Goal: Task Accomplishment & Management: Manage account settings

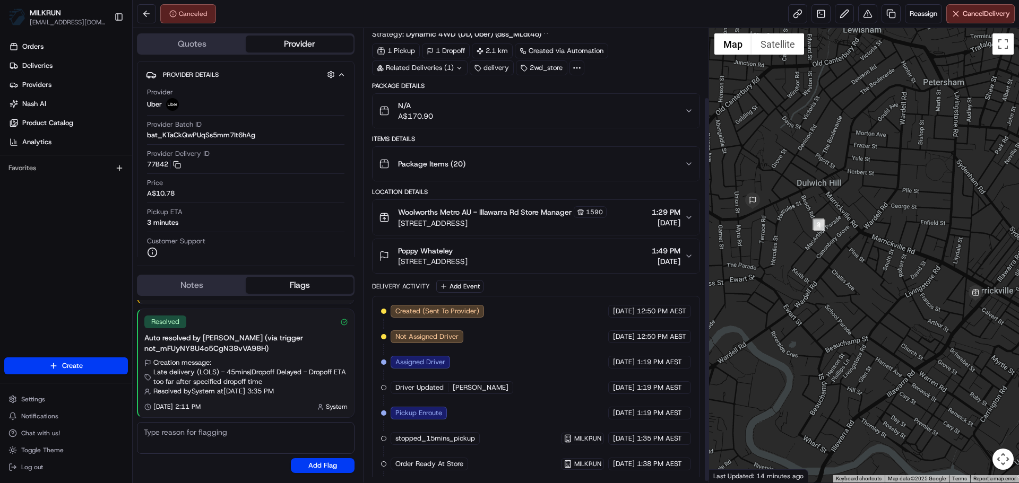
scroll to position [83, 0]
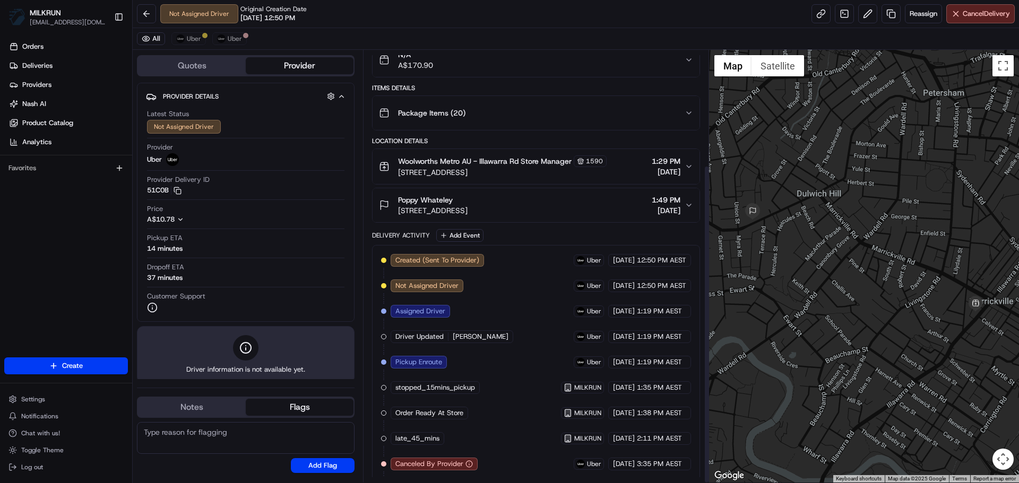
scroll to position [156, 0]
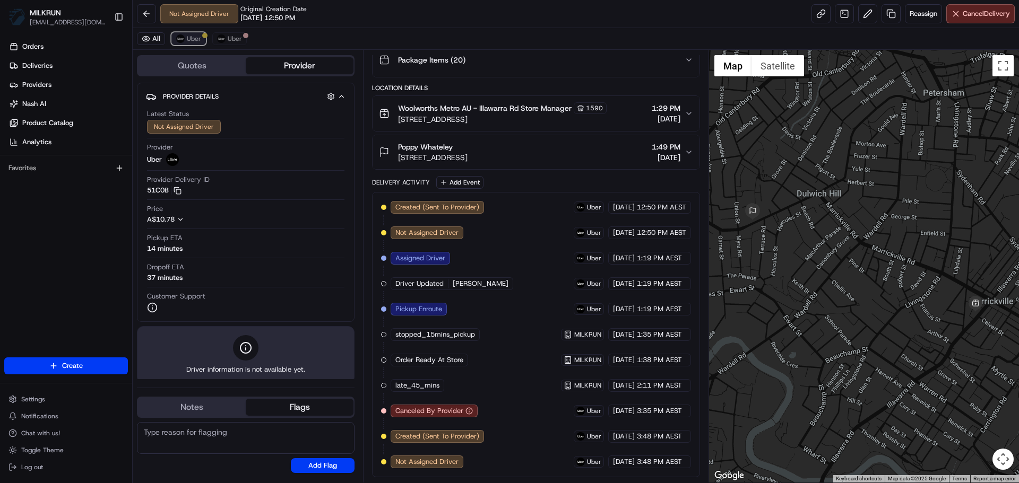
click at [202, 40] on button "Uber" at bounding box center [188, 38] width 34 height 13
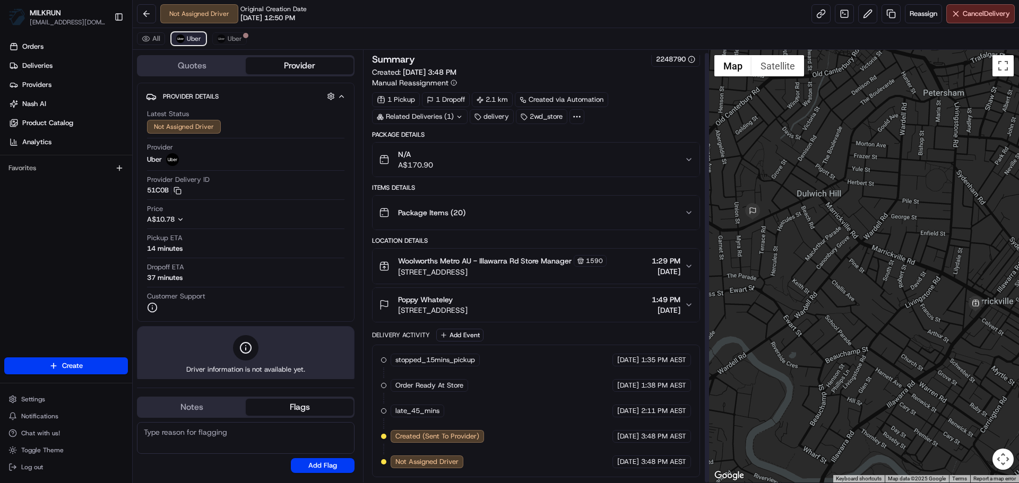
scroll to position [3, 0]
click at [824, 17] on link at bounding box center [820, 13] width 19 height 19
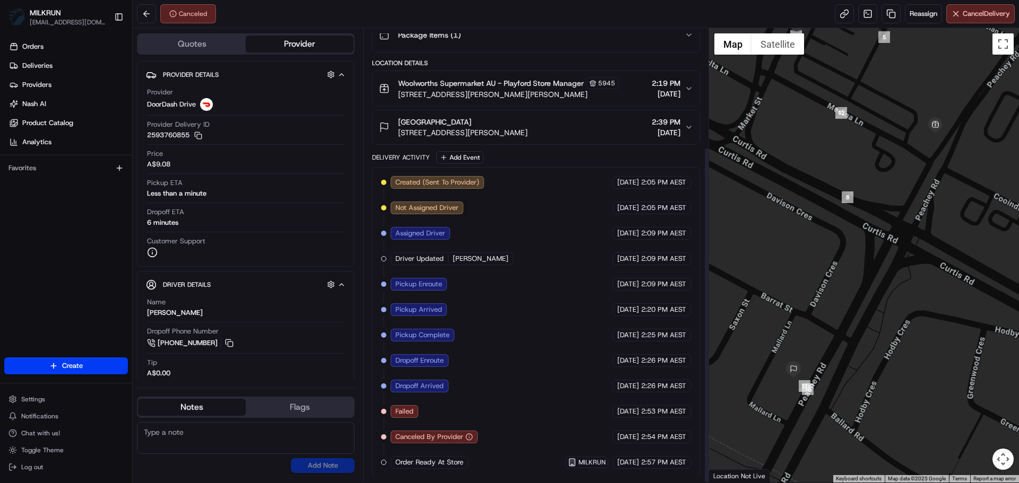
scroll to position [160, 0]
click at [881, 14] on link at bounding box center [890, 13] width 19 height 19
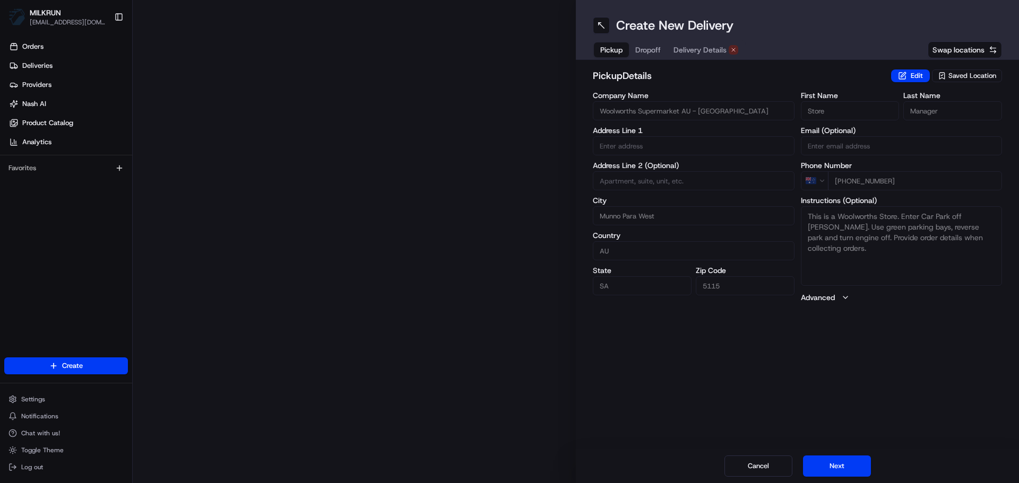
type input "297 Peachey Rd"
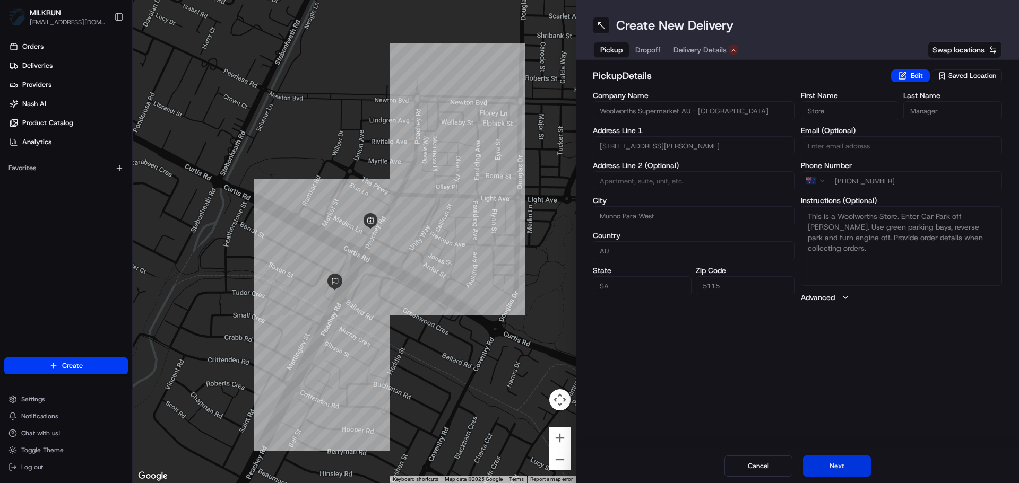
click at [853, 457] on button "Next" at bounding box center [837, 466] width 68 height 21
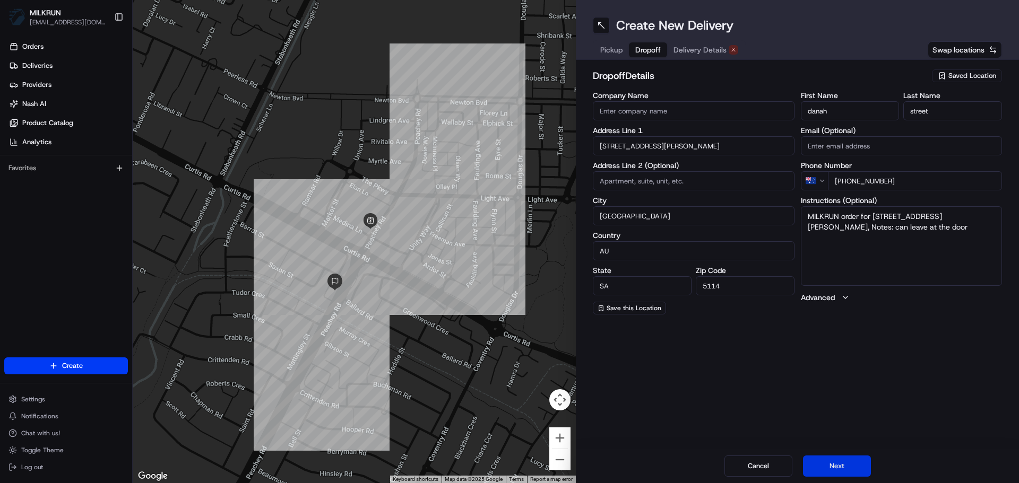
click at [853, 457] on button "Next" at bounding box center [837, 466] width 68 height 21
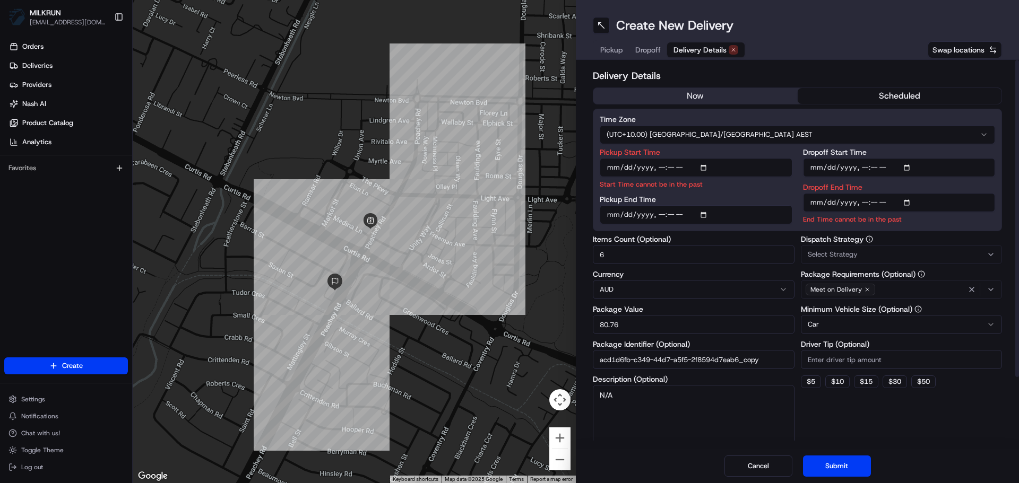
click at [697, 84] on div "Delivery Details now scheduled Time Zone (UTC+10.00) Australia/Sydney AEST Pick…" at bounding box center [797, 296] width 409 height 457
click at [696, 89] on div "Delivery Details now scheduled Time Zone (UTC+10.00) Australia/Sydney AEST Pick…" at bounding box center [797, 296] width 409 height 457
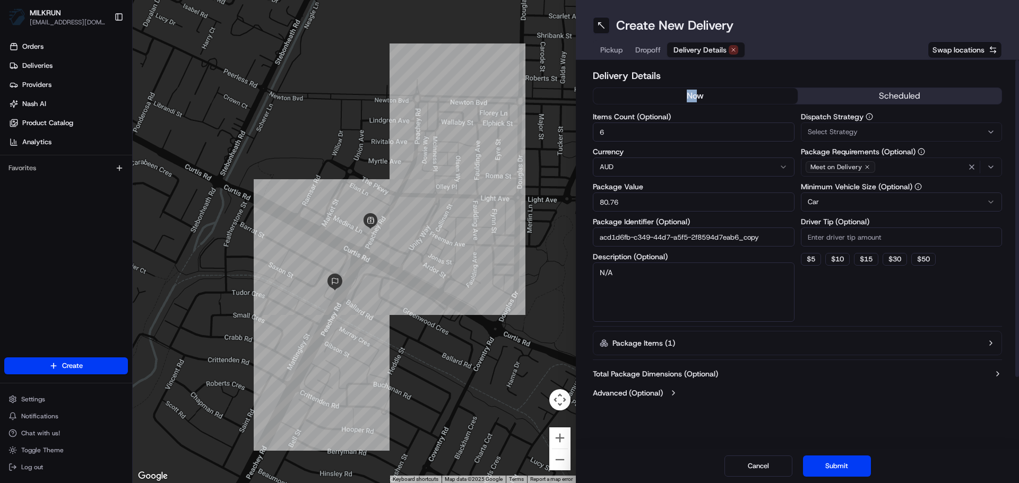
click at [693, 98] on button "now" at bounding box center [695, 96] width 204 height 16
click at [824, 457] on button "Submit" at bounding box center [837, 466] width 68 height 21
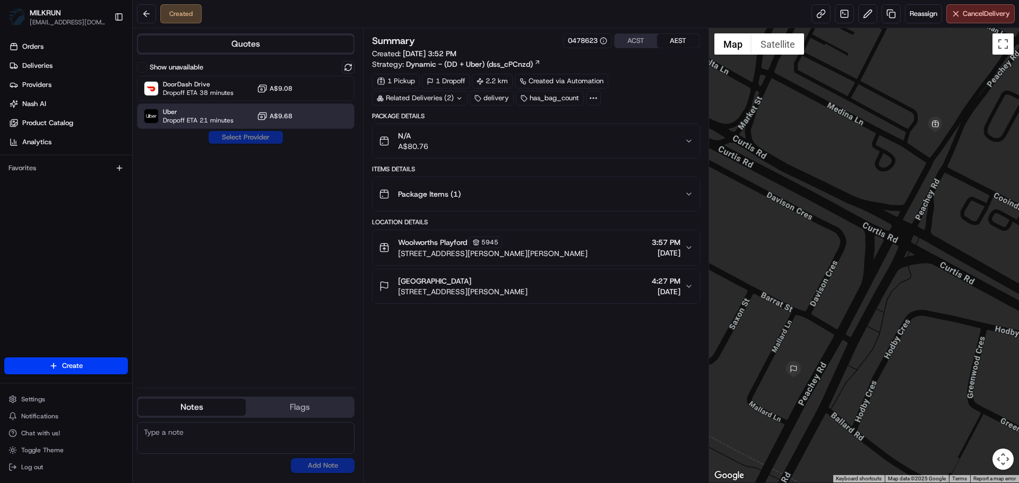
click at [273, 119] on span "A$9.68" at bounding box center [281, 116] width 23 height 8
click at [256, 136] on button "Assign Provider" at bounding box center [245, 137] width 75 height 13
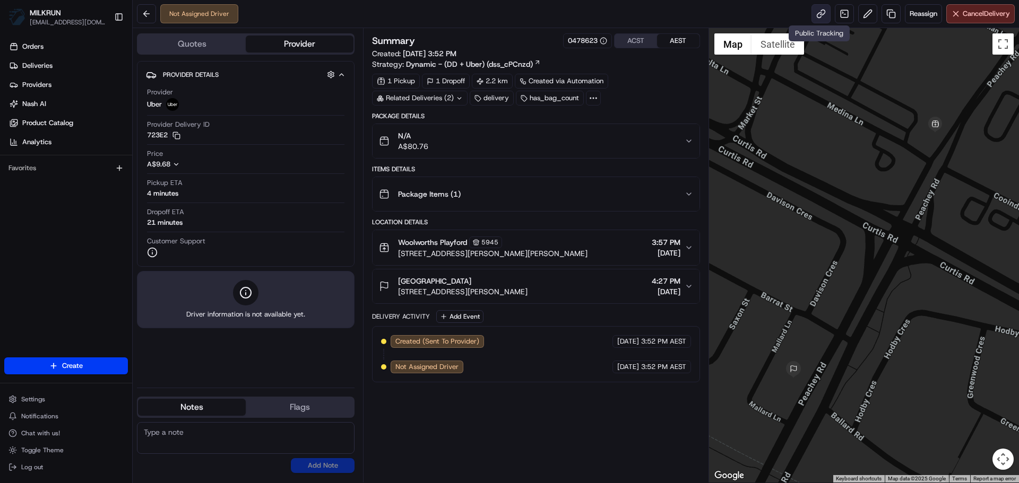
click at [812, 10] on link at bounding box center [820, 13] width 19 height 19
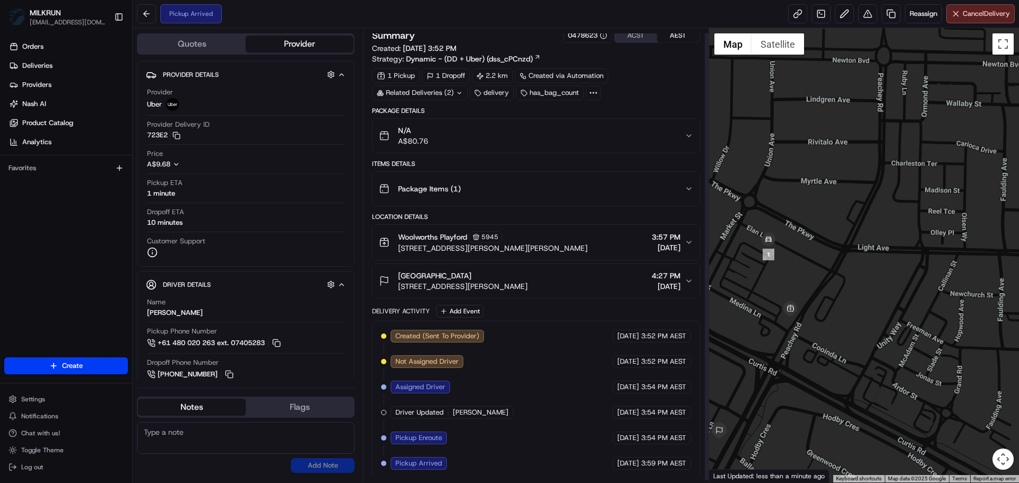
scroll to position [7, 0]
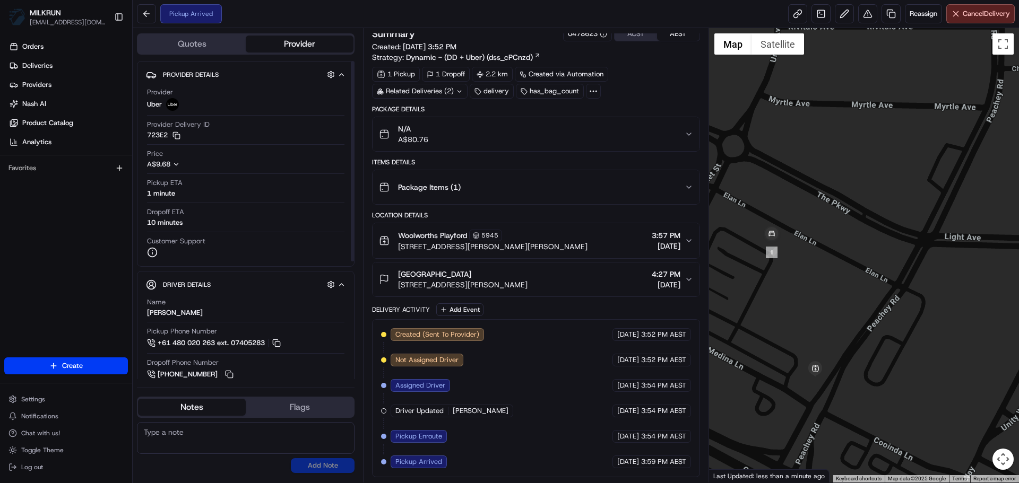
drag, startPoint x: 203, startPoint y: 310, endPoint x: 131, endPoint y: 312, distance: 71.7
click at [131, 312] on div "MILKRUN ashadid1@woolworths.com.au Toggle Sidebar Orders Deliveries Providers N…" at bounding box center [509, 241] width 1019 height 483
click at [157, 310] on div "dilpreet singh D." at bounding box center [175, 313] width 56 height 10
click at [157, 309] on div "dilpreet singh D." at bounding box center [175, 313] width 56 height 10
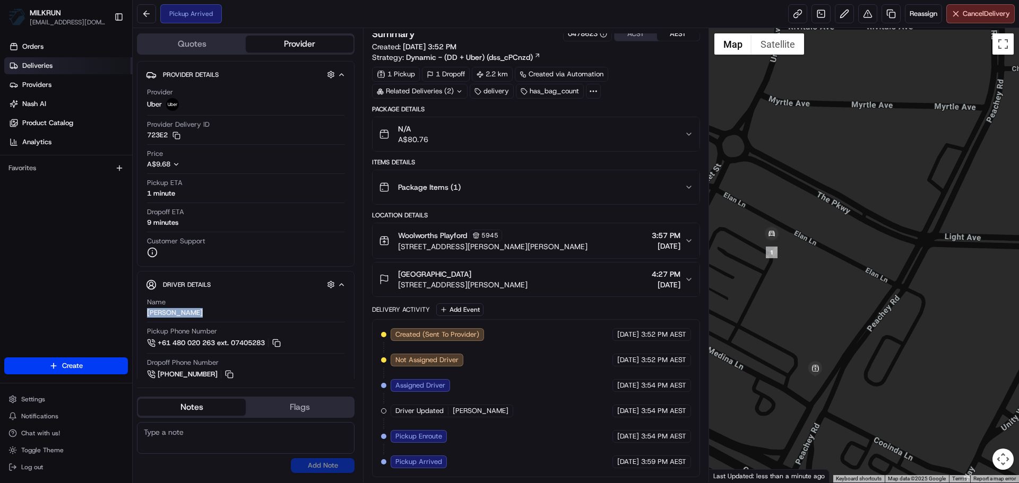
click at [76, 68] on link "Deliveries" at bounding box center [68, 65] width 128 height 17
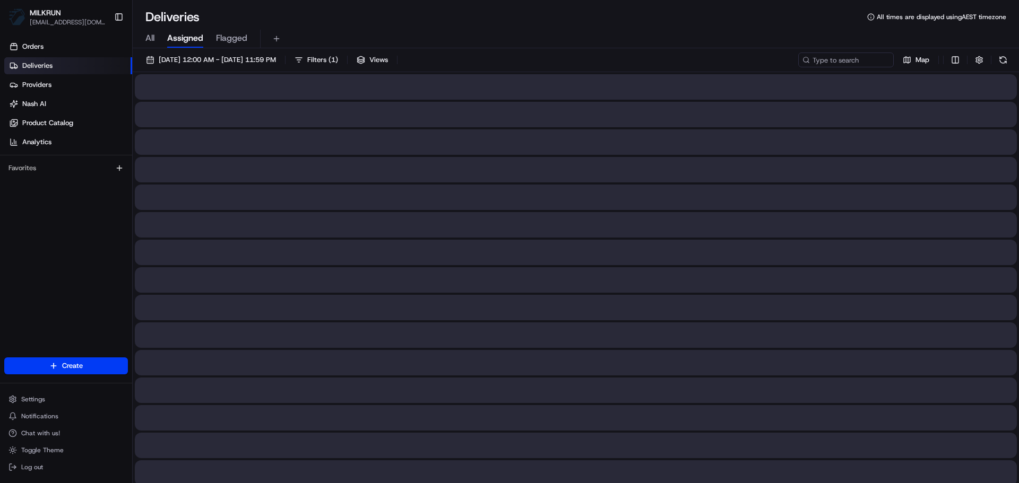
click at [147, 36] on span "All" at bounding box center [149, 38] width 9 height 13
click at [843, 58] on input at bounding box center [829, 60] width 127 height 15
paste input "dilpreet singh D."
type input "dilpreet singh D."
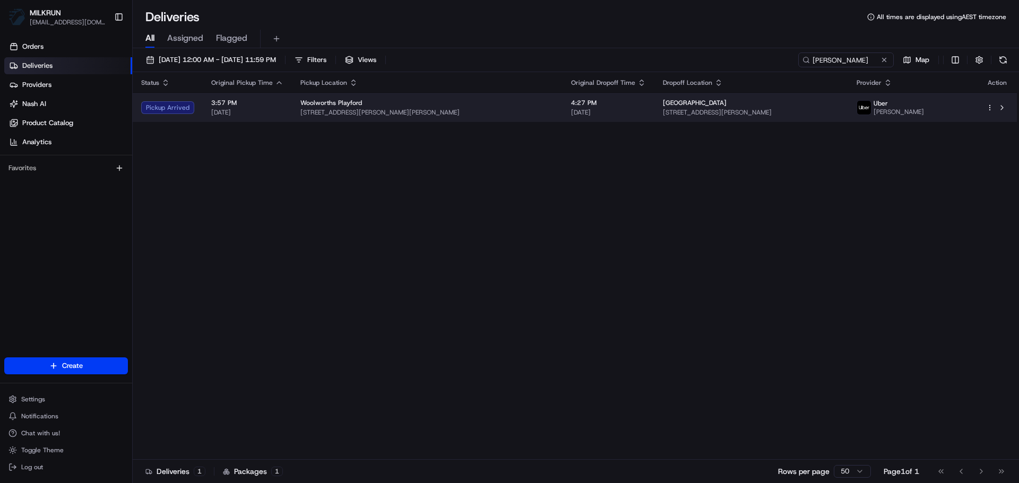
click at [571, 112] on span "[DATE]" at bounding box center [608, 112] width 75 height 8
click at [591, 100] on span "4:27 PM" at bounding box center [608, 103] width 75 height 8
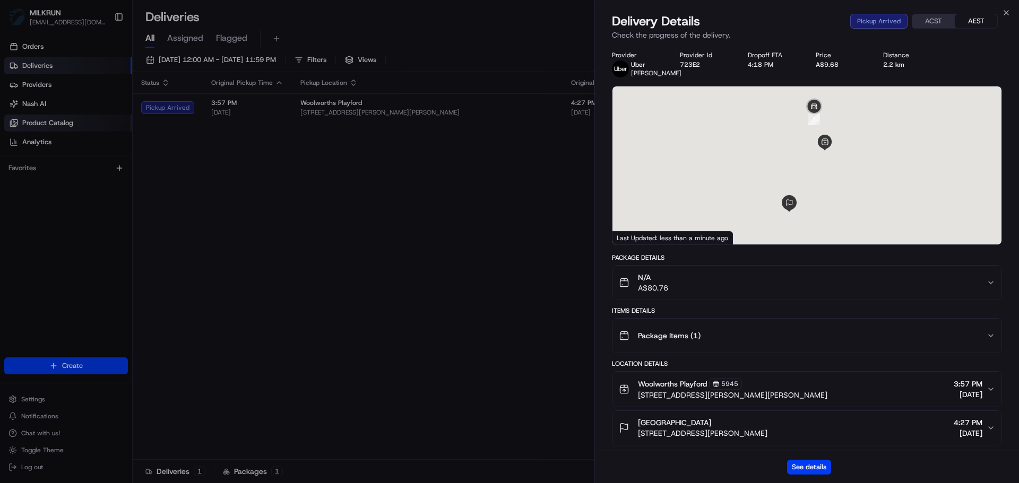
drag, startPoint x: 121, startPoint y: 120, endPoint x: 119, endPoint y: 108, distance: 12.3
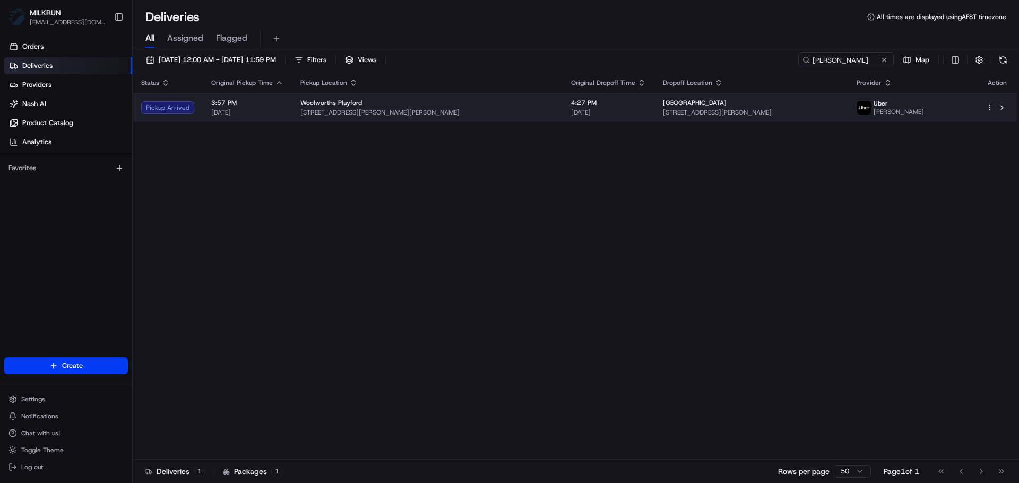
click at [333, 98] on td "Woolworths Playford 297 Peachey Rd, Munno Para West, SA 5115, AU" at bounding box center [427, 107] width 271 height 29
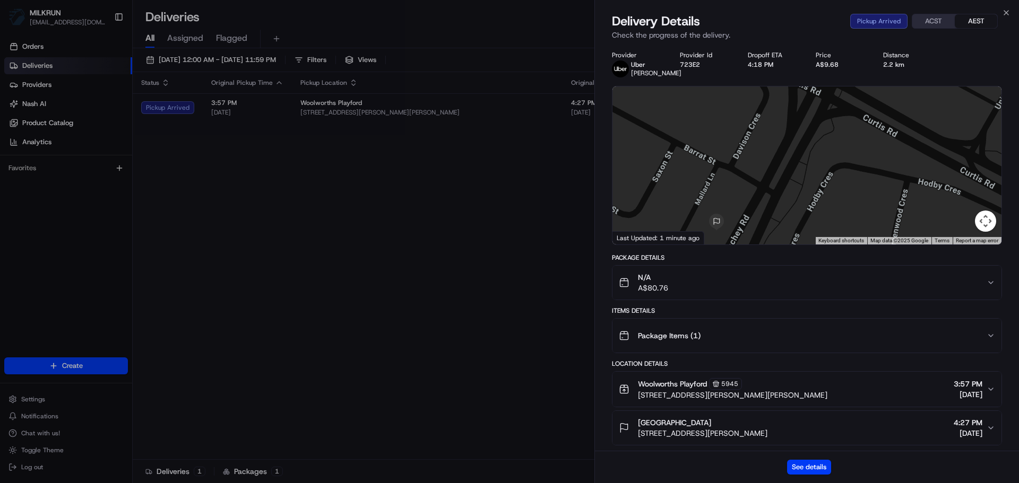
drag, startPoint x: 818, startPoint y: 159, endPoint x: 796, endPoint y: 222, distance: 67.5
click at [796, 222] on div at bounding box center [806, 166] width 389 height 158
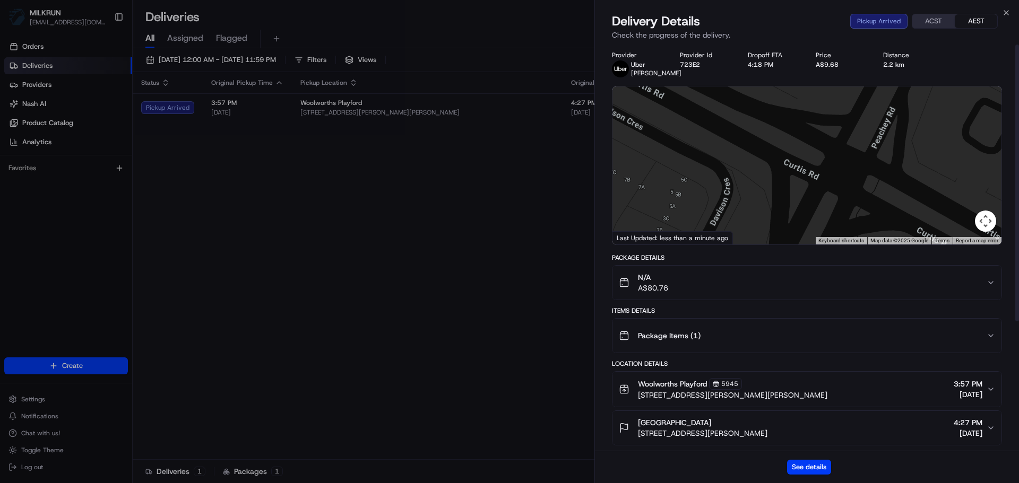
click at [806, 265] on div "Provider Uber dilpreet singh D. Provider Id 723E2 Dropoff ETA 4:18 PM Price A$9…" at bounding box center [807, 338] width 390 height 575
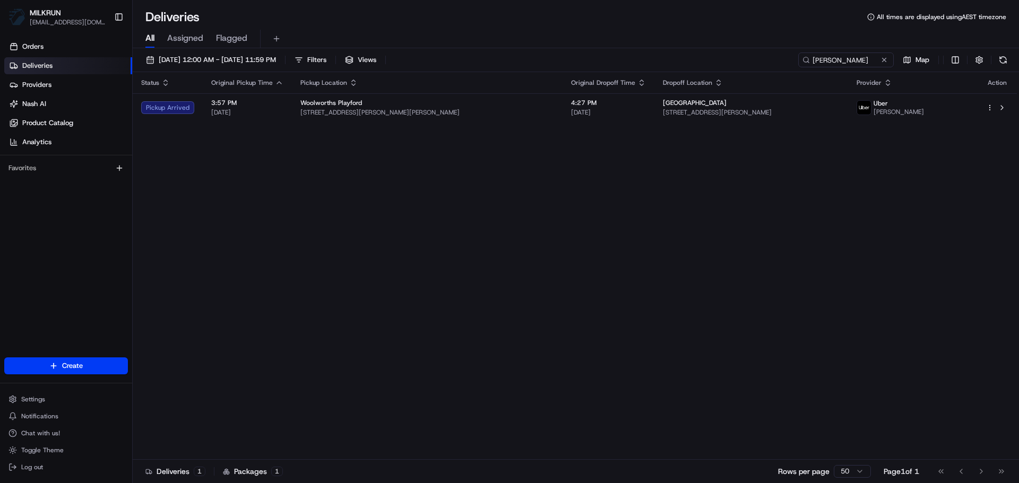
click at [627, 137] on div "Status Original Pickup Time Pickup Location Original Dropoff Time Dropoff Locat…" at bounding box center [575, 266] width 884 height 388
click at [630, 128] on div "Status Original Pickup Time Pickup Location Original Dropoff Time Dropoff Locat…" at bounding box center [575, 266] width 884 height 388
drag, startPoint x: 687, startPoint y: 51, endPoint x: 693, endPoint y: 70, distance: 19.8
click at [690, 54] on div "19/08/2025 12:00 AM - 19/08/2025 11:59 PM Filters Views dilpreet singh D. Map" at bounding box center [576, 63] width 886 height 20
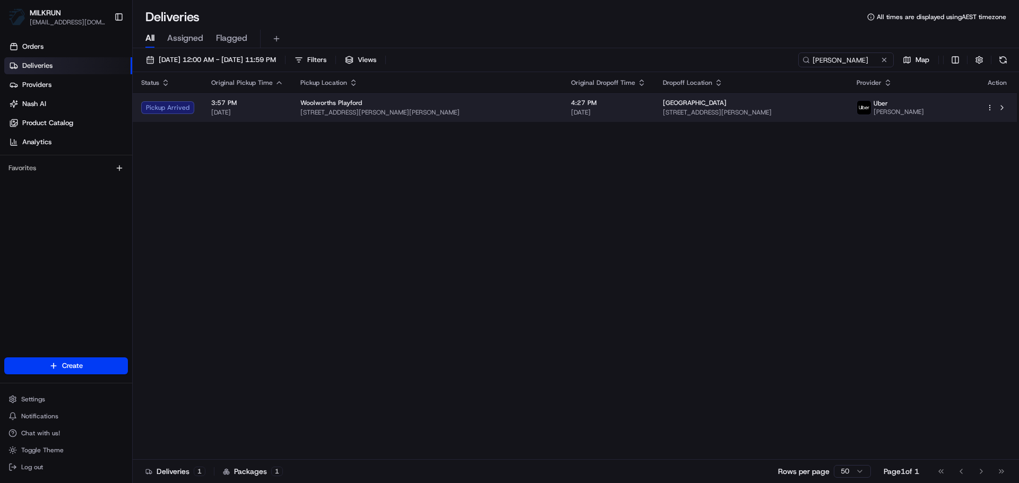
drag, startPoint x: 681, startPoint y: 74, endPoint x: 665, endPoint y: 105, distance: 34.4
click at [680, 77] on th "Dropoff Location" at bounding box center [750, 82] width 193 height 21
click at [665, 105] on div "danah street" at bounding box center [751, 103] width 176 height 8
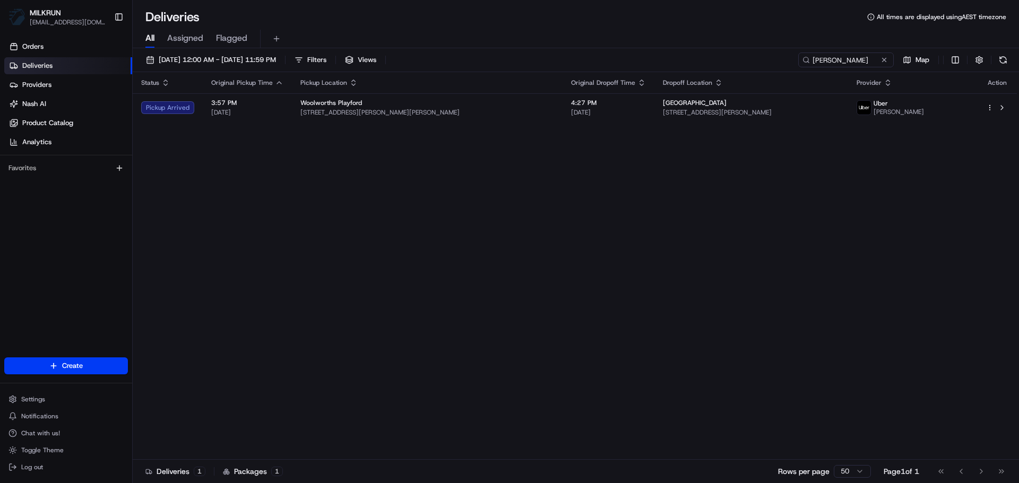
click at [684, 124] on div "Status Original Pickup Time Pickup Location Original Dropoff Time Dropoff Locat…" at bounding box center [575, 266] width 884 height 388
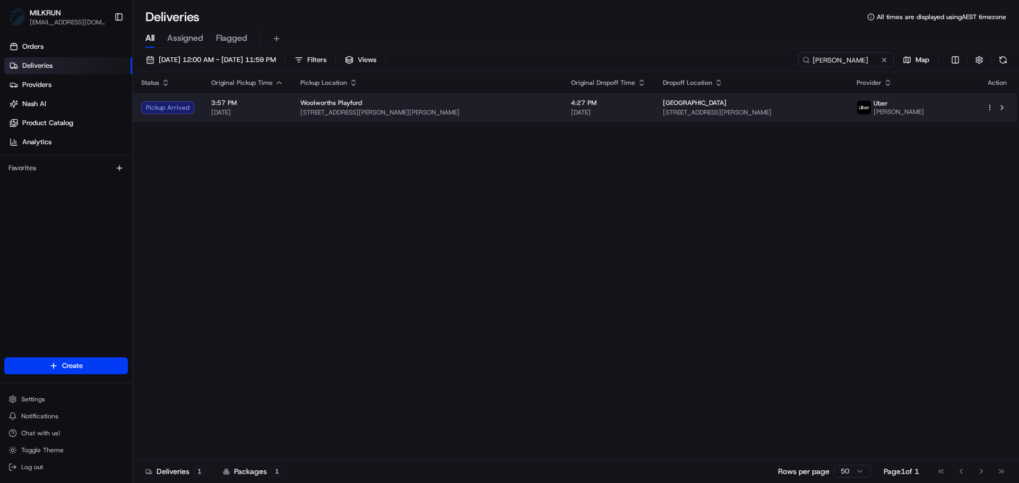
click at [585, 102] on span "4:27 PM" at bounding box center [608, 103] width 75 height 8
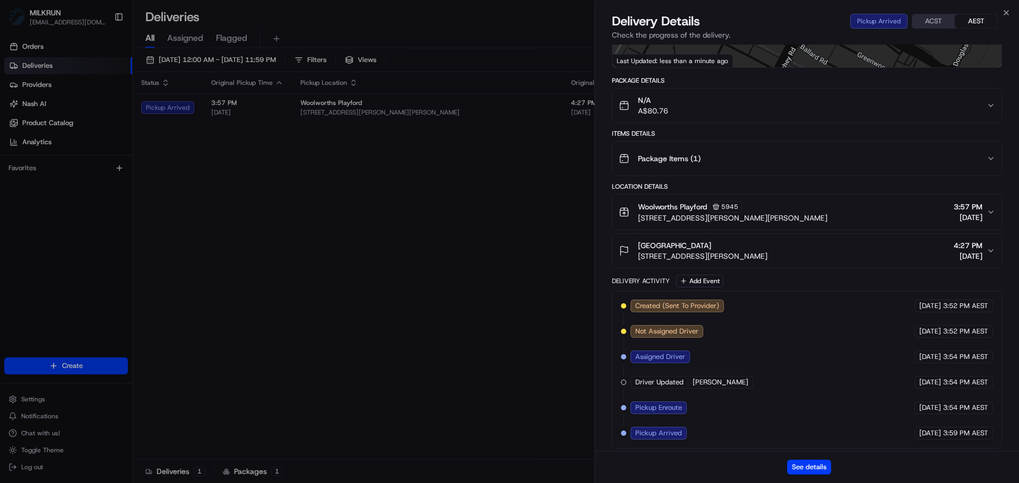
scroll to position [190, 0]
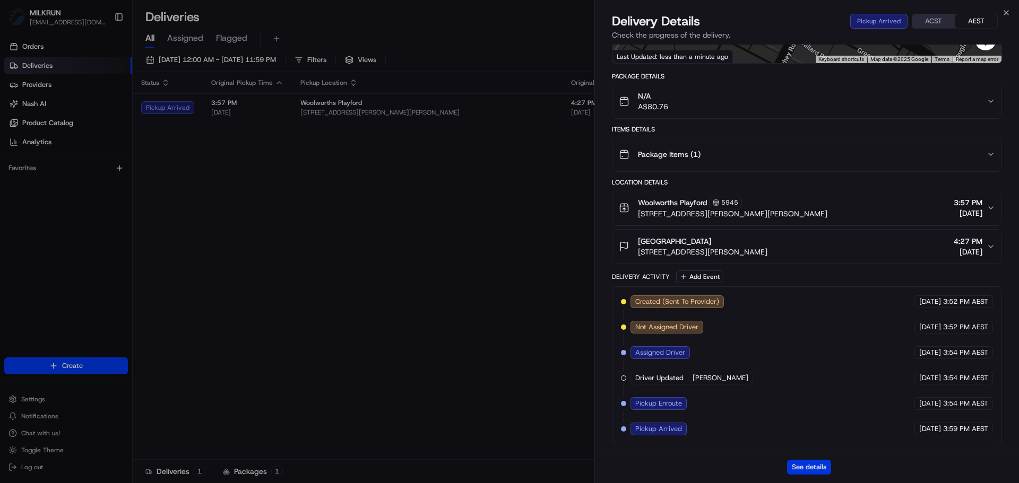
click at [817, 470] on button "See details" at bounding box center [809, 467] width 44 height 15
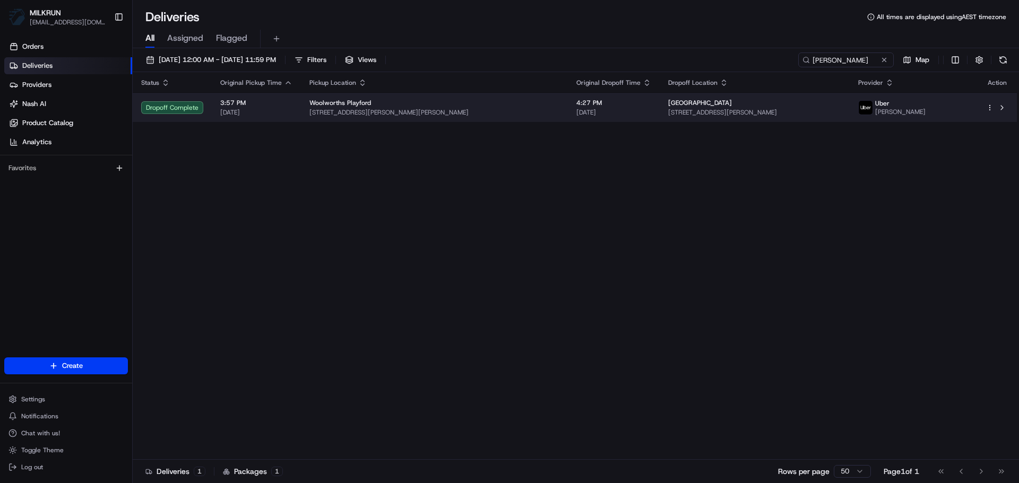
click at [686, 122] on div "Status Original Pickup Time Pickup Location Original Dropoff Time Dropoff Locat…" at bounding box center [575, 266] width 884 height 388
click at [686, 121] on td "danah street 277 Peachey Rd, Smithfield Plains SA 5114, Australia" at bounding box center [755, 107] width 191 height 29
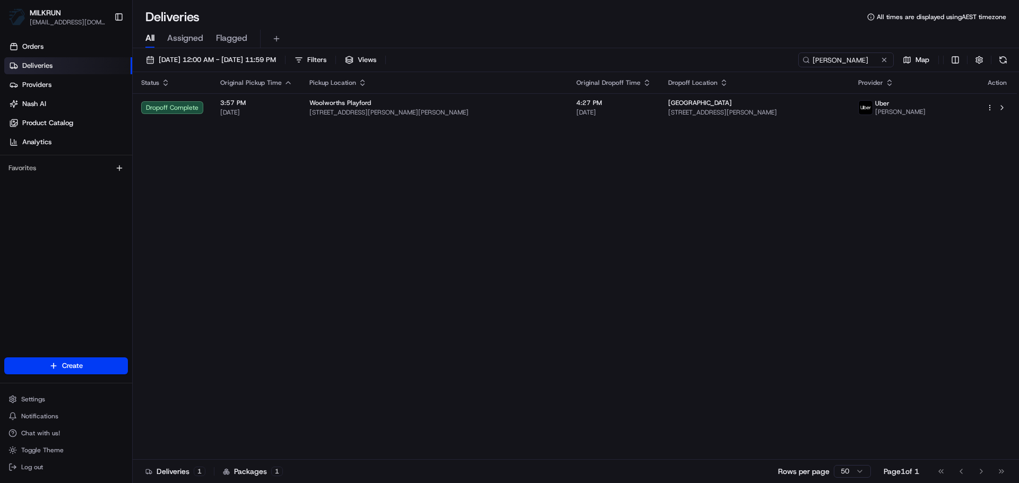
click at [549, 143] on div "Status Original Pickup Time Pickup Location Original Dropoff Time Dropoff Locat…" at bounding box center [575, 266] width 884 height 388
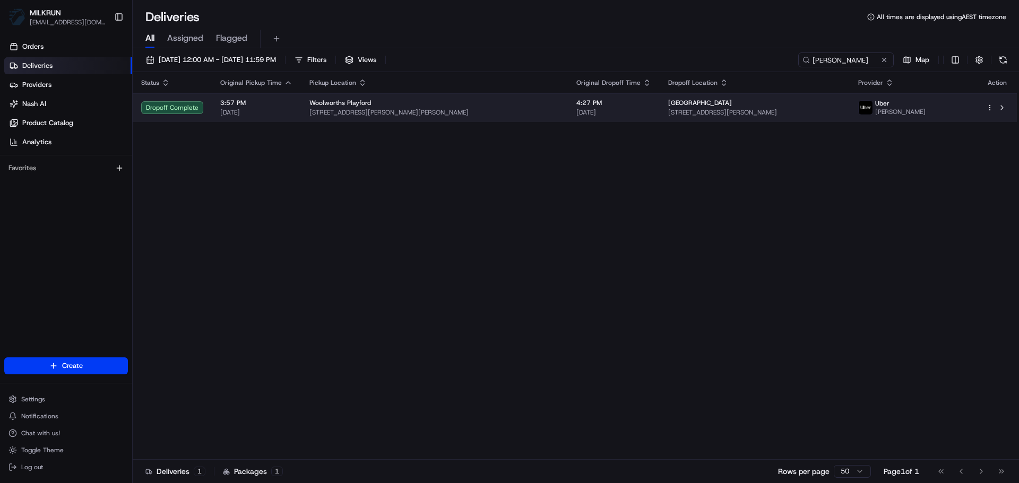
click at [576, 113] on span "[DATE]" at bounding box center [613, 112] width 75 height 8
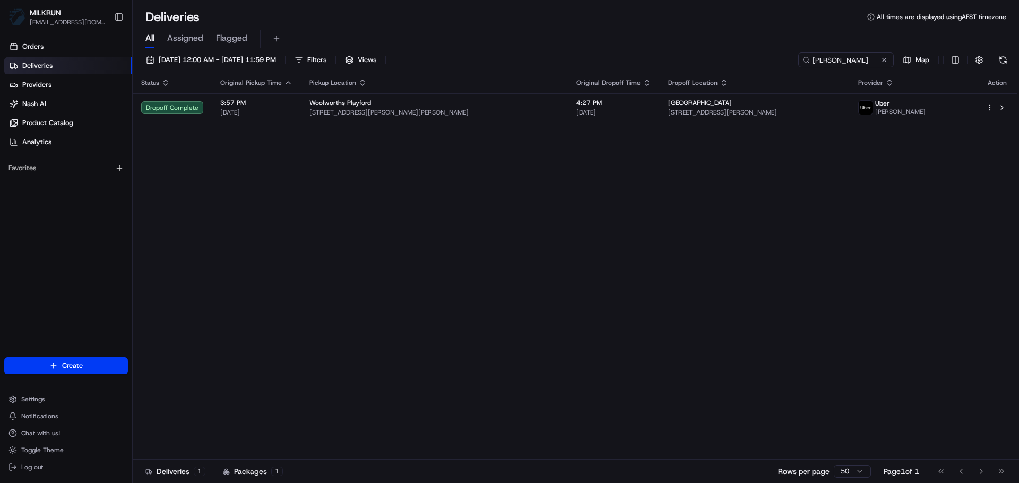
drag, startPoint x: 301, startPoint y: 201, endPoint x: 357, endPoint y: 175, distance: 61.3
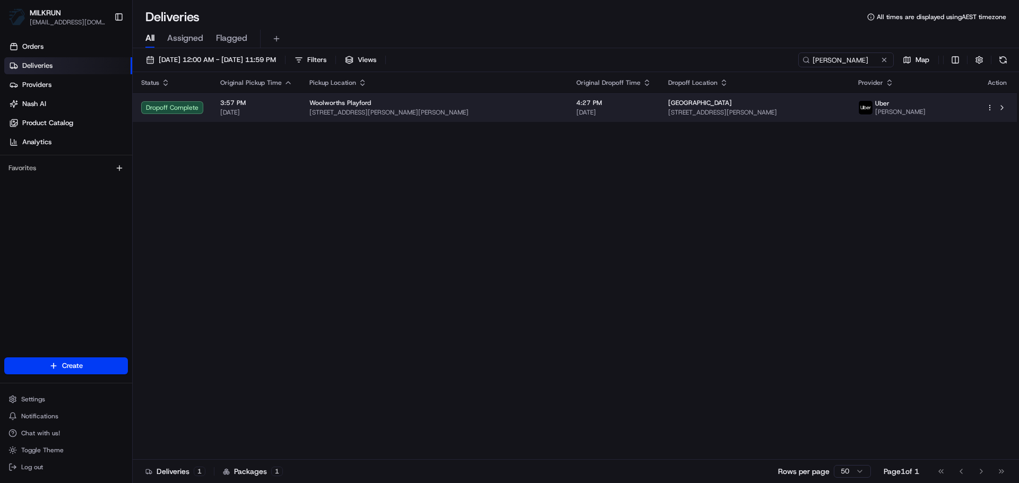
drag, startPoint x: 382, startPoint y: 143, endPoint x: 395, endPoint y: 122, distance: 25.0
click at [382, 142] on div "Status Original Pickup Time Pickup Location Original Dropoff Time Dropoff Locat…" at bounding box center [575, 266] width 884 height 388
click at [398, 116] on span "297 Peachey Rd, Munno Para West, SA 5115, AU" at bounding box center [434, 112] width 250 height 8
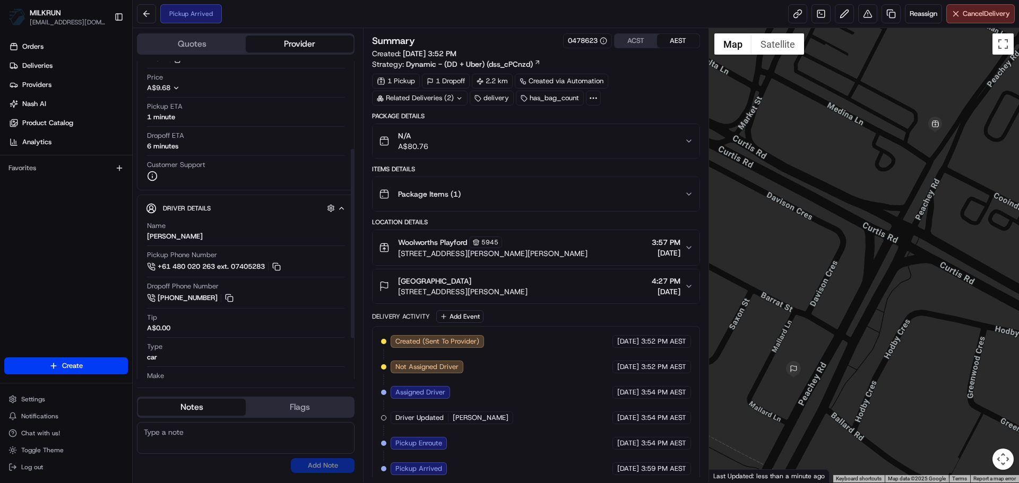
scroll to position [159, 0]
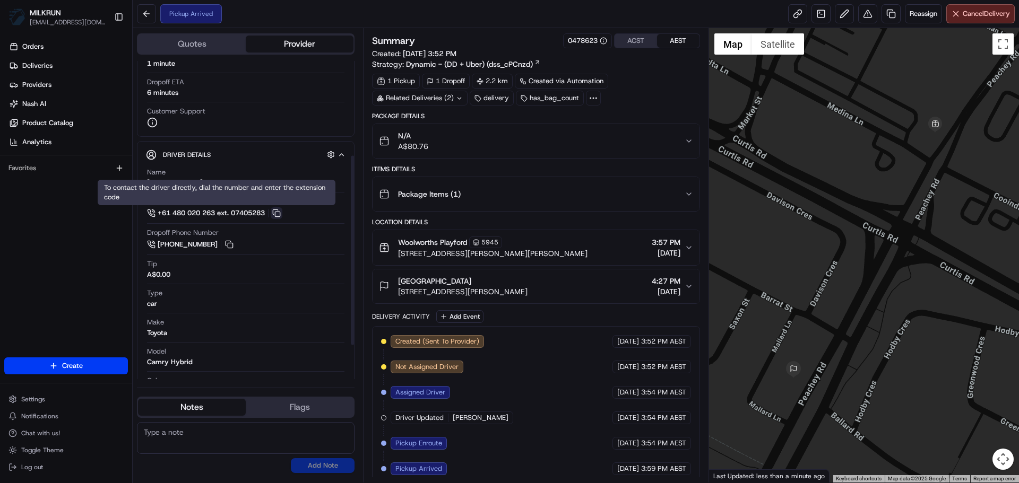
click at [274, 215] on button at bounding box center [277, 214] width 12 height 12
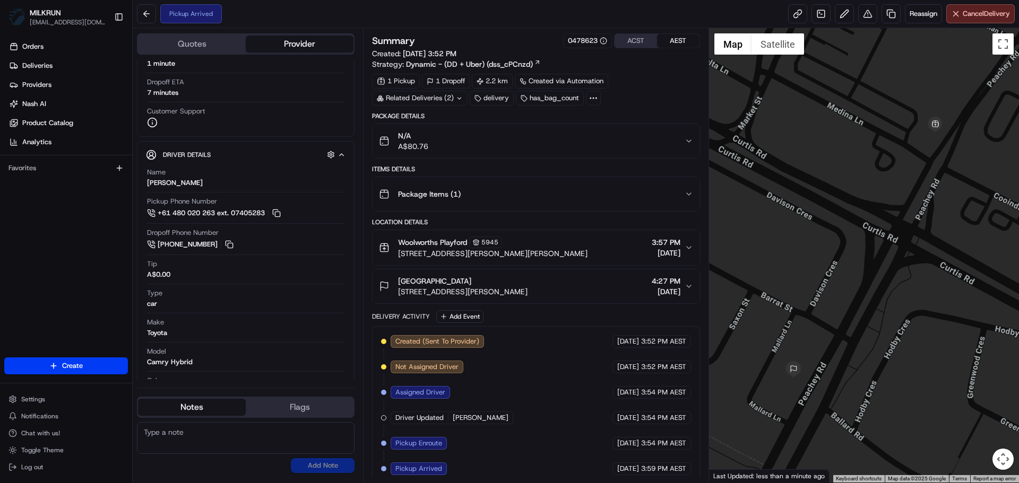
scroll to position [7, 0]
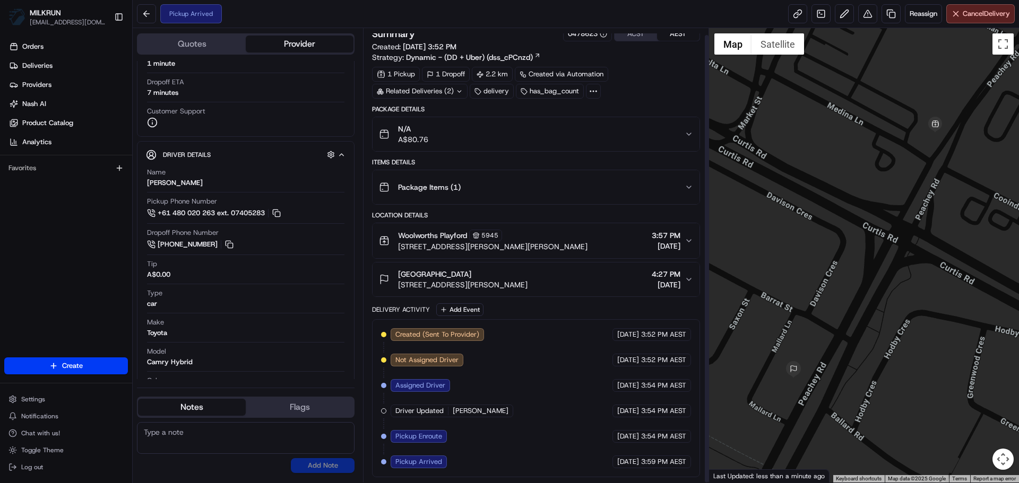
drag, startPoint x: 582, startPoint y: 224, endPoint x: 556, endPoint y: 427, distance: 203.9
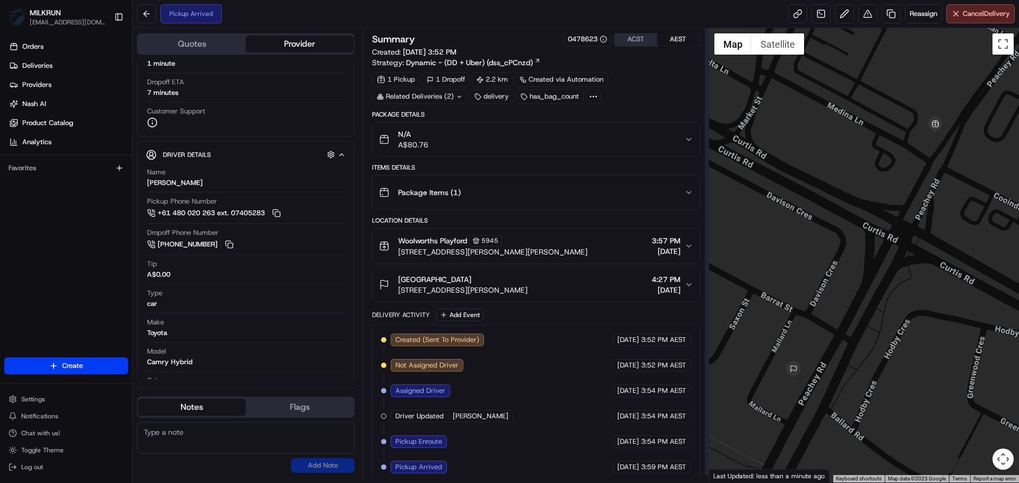
scroll to position [0, 0]
drag, startPoint x: 577, startPoint y: 468, endPoint x: 552, endPoint y: 376, distance: 95.3
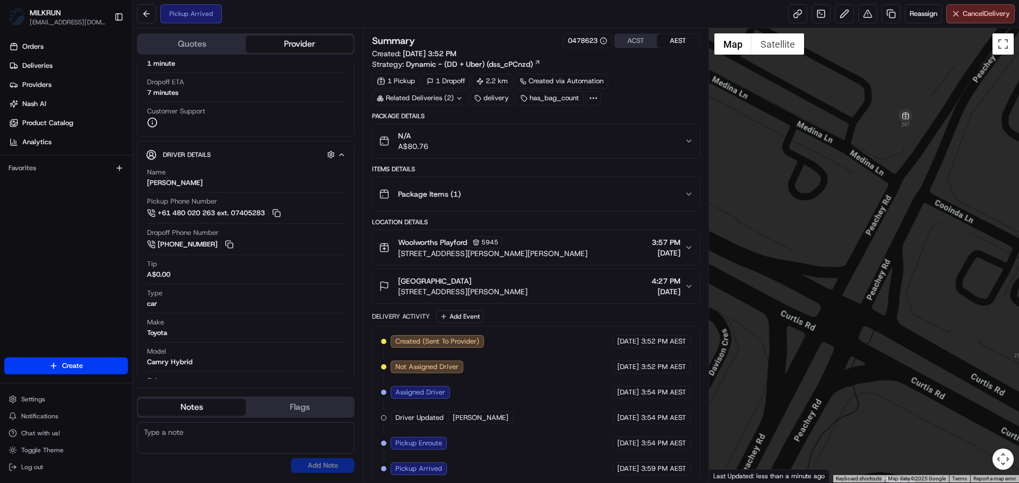
drag, startPoint x: 916, startPoint y: 198, endPoint x: 880, endPoint y: 276, distance: 86.0
click at [880, 276] on div at bounding box center [864, 255] width 310 height 455
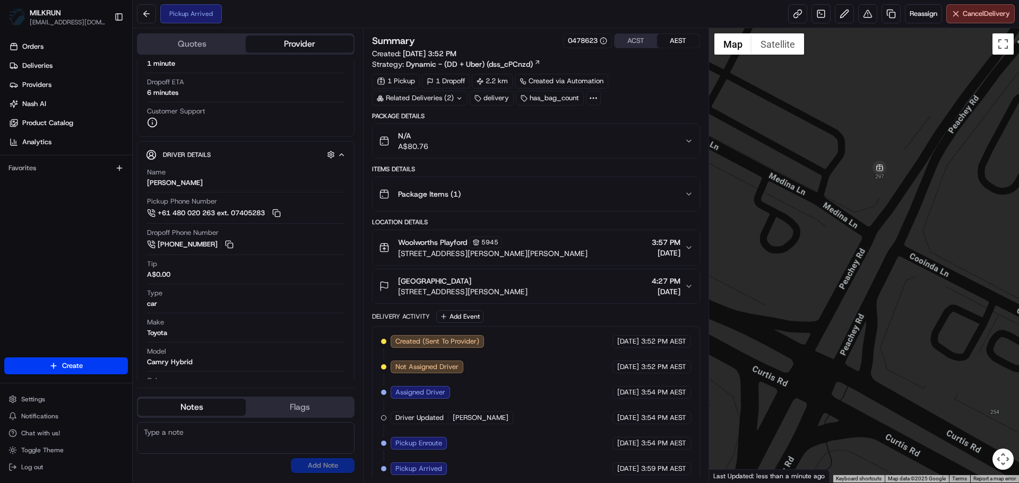
drag, startPoint x: 850, startPoint y: 114, endPoint x: 846, endPoint y: 157, distance: 43.6
click at [846, 157] on div at bounding box center [864, 255] width 310 height 455
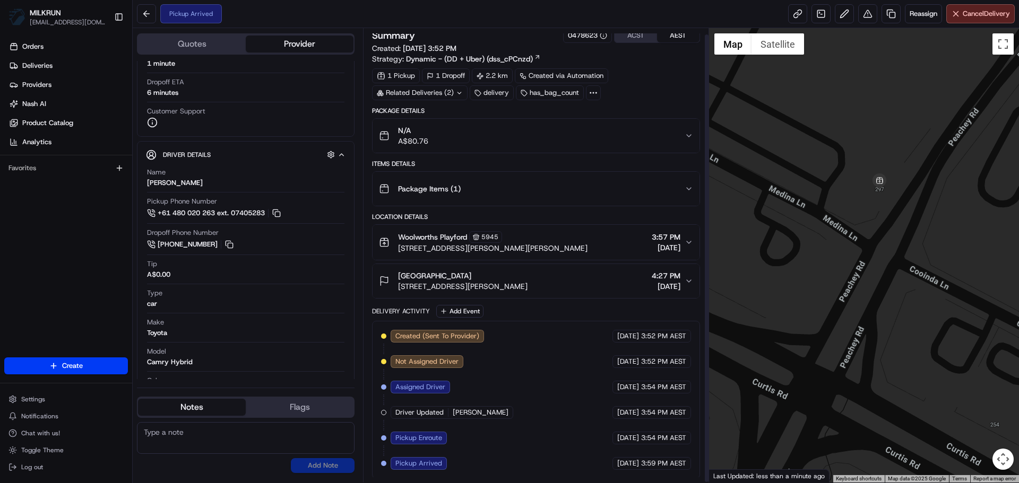
scroll to position [7, 0]
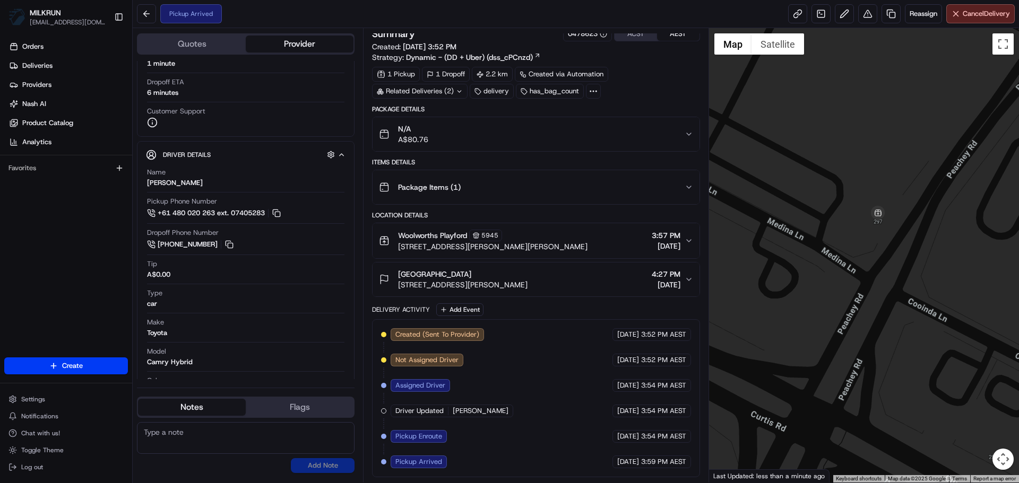
drag, startPoint x: 825, startPoint y: 218, endPoint x: 824, endPoint y: 253, distance: 34.5
click at [824, 253] on div at bounding box center [864, 255] width 310 height 455
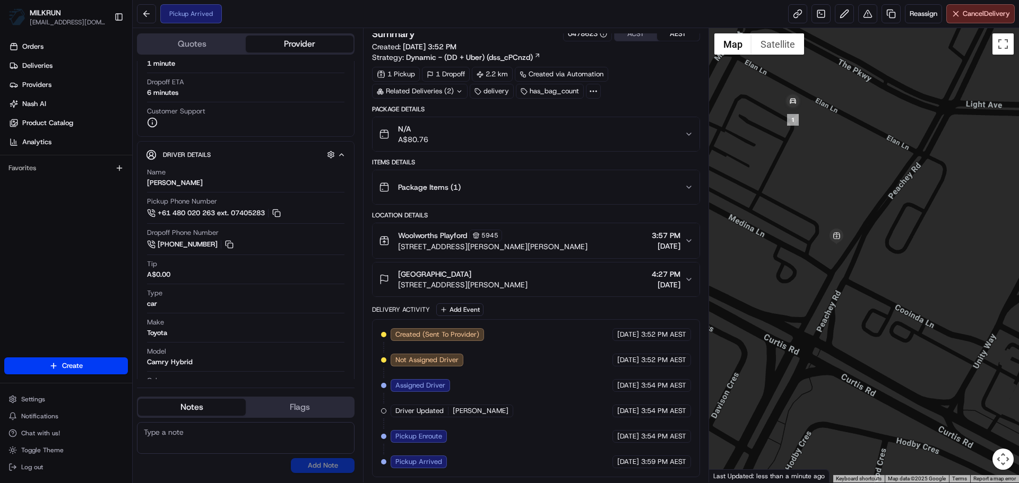
drag, startPoint x: 776, startPoint y: 220, endPoint x: 780, endPoint y: 229, distance: 10.0
click at [780, 229] on div at bounding box center [864, 255] width 310 height 455
drag, startPoint x: 521, startPoint y: 238, endPoint x: 544, endPoint y: 410, distance: 173.5
drag, startPoint x: 663, startPoint y: 379, endPoint x: 657, endPoint y: 463, distance: 83.6
drag, startPoint x: 401, startPoint y: 485, endPoint x: 120, endPoint y: 49, distance: 518.0
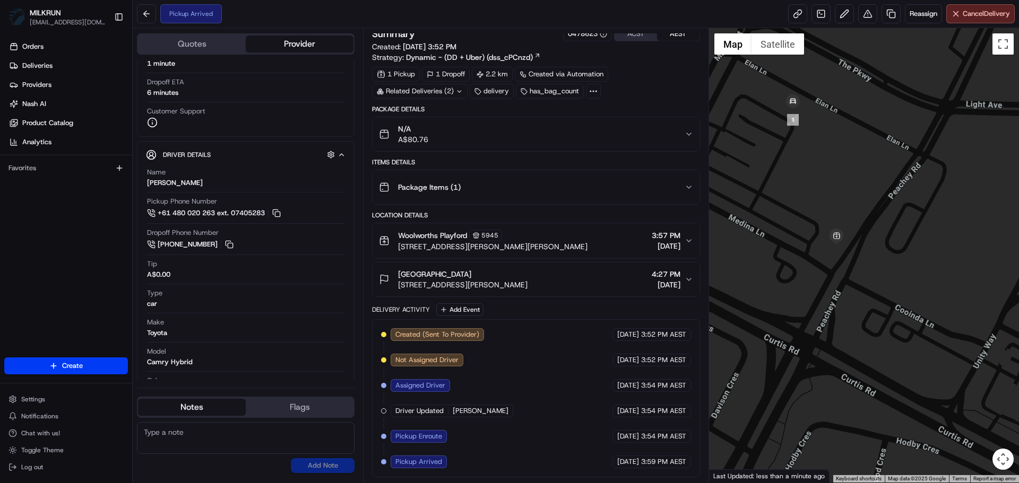
drag, startPoint x: 621, startPoint y: 274, endPoint x: 818, endPoint y: 295, distance: 198.0
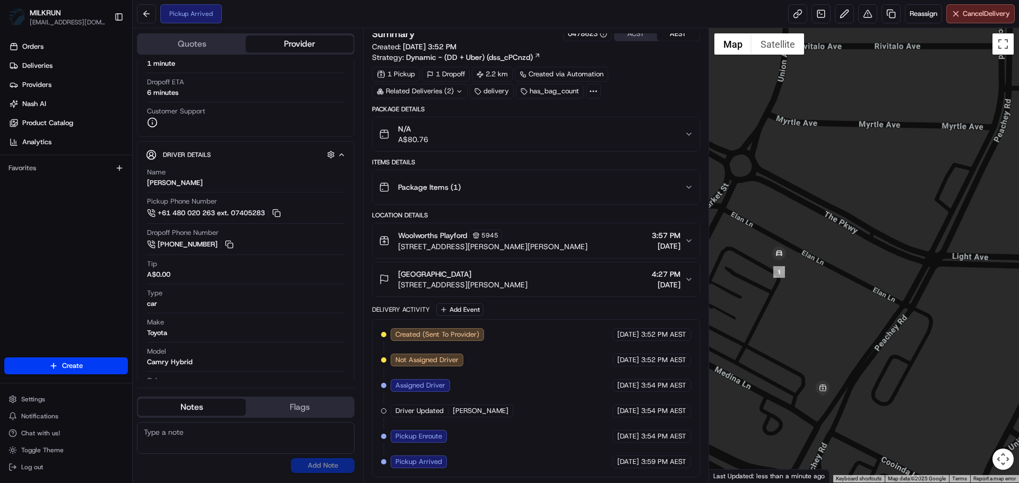
drag, startPoint x: 881, startPoint y: 211, endPoint x: 868, endPoint y: 332, distance: 121.8
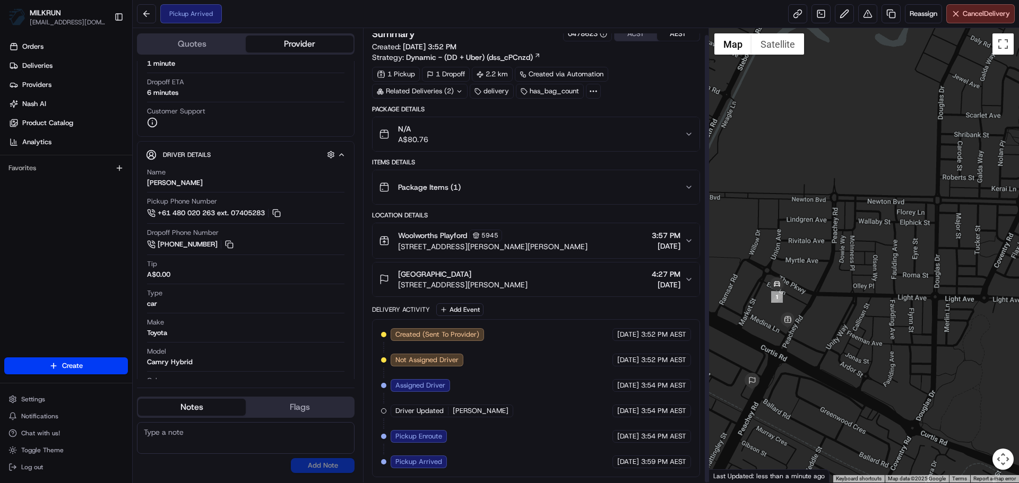
drag, startPoint x: 586, startPoint y: 395, endPoint x: 416, endPoint y: 402, distance: 170.5
drag, startPoint x: 605, startPoint y: 113, endPoint x: 587, endPoint y: 377, distance: 264.3
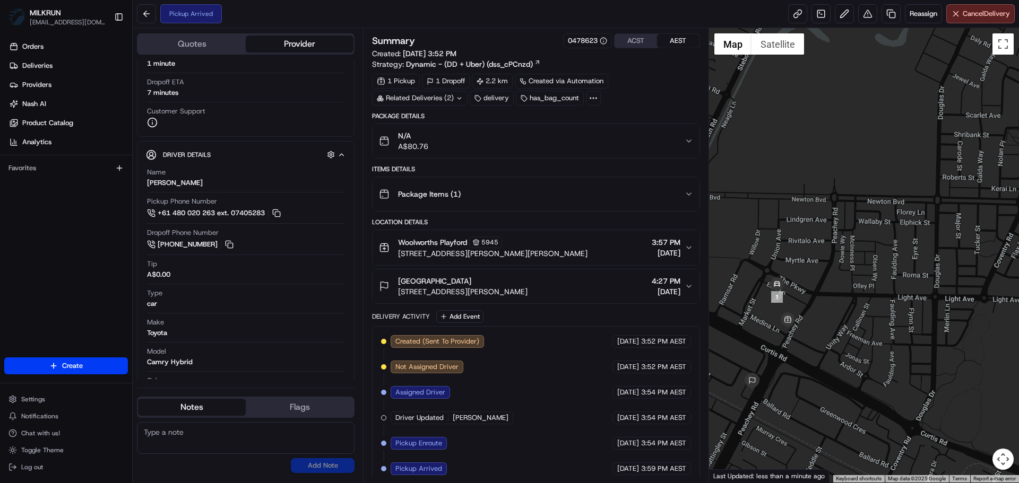
drag, startPoint x: 587, startPoint y: 409, endPoint x: 325, endPoint y: 50, distance: 444.3
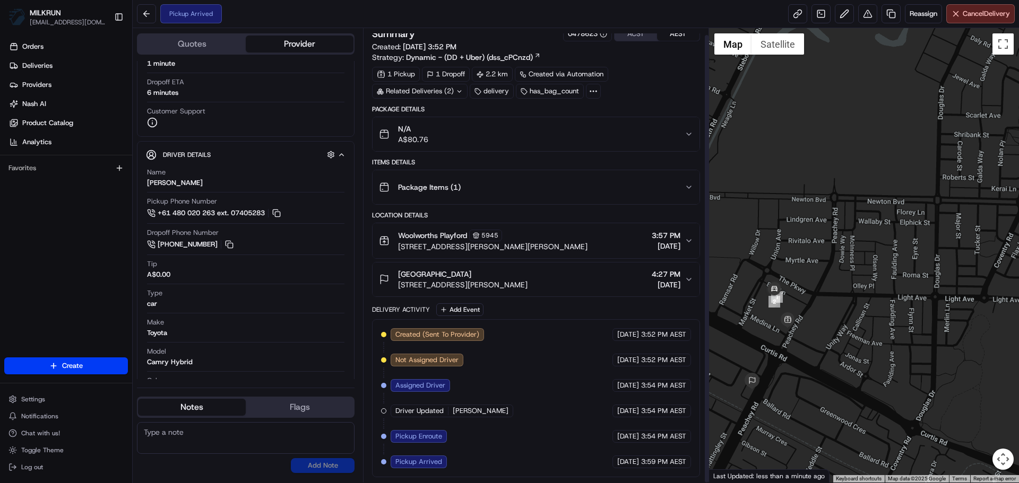
drag, startPoint x: 626, startPoint y: 307, endPoint x: 617, endPoint y: 362, distance: 55.8
drag, startPoint x: 505, startPoint y: 79, endPoint x: 481, endPoint y: 359, distance: 280.7
drag, startPoint x: 481, startPoint y: 361, endPoint x: 349, endPoint y: 153, distance: 246.6
drag, startPoint x: 624, startPoint y: 187, endPoint x: 617, endPoint y: 261, distance: 74.0
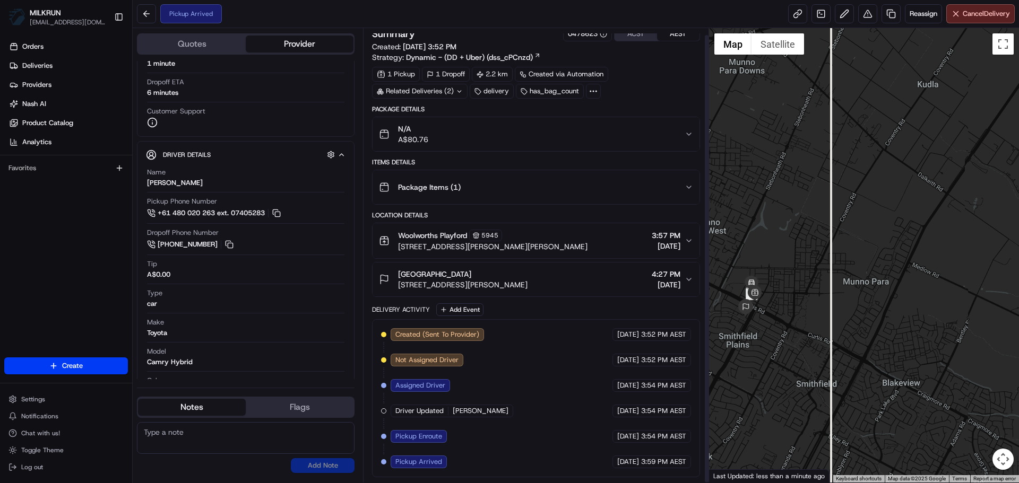
drag, startPoint x: 436, startPoint y: 384, endPoint x: 445, endPoint y: 456, distance: 72.2
drag, startPoint x: 481, startPoint y: 355, endPoint x: 474, endPoint y: 450, distance: 95.2
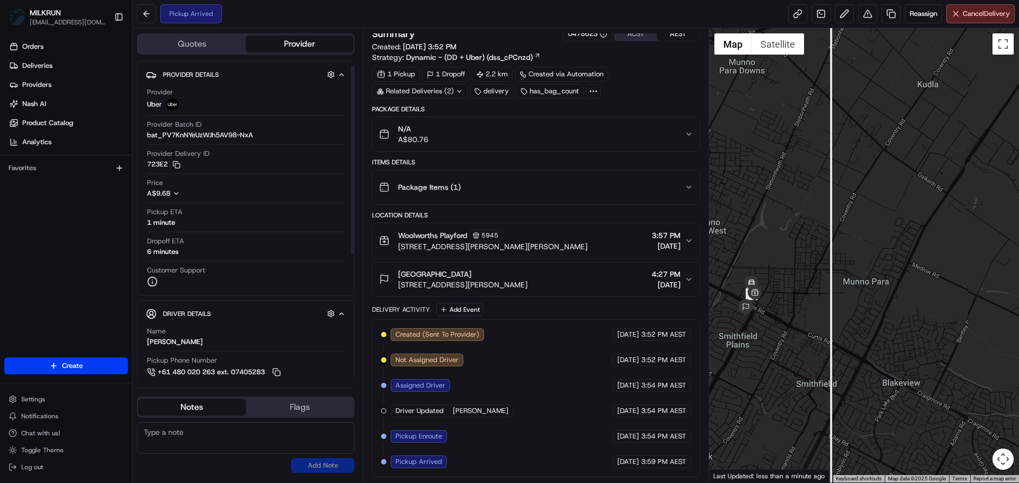
scroll to position [217, 0]
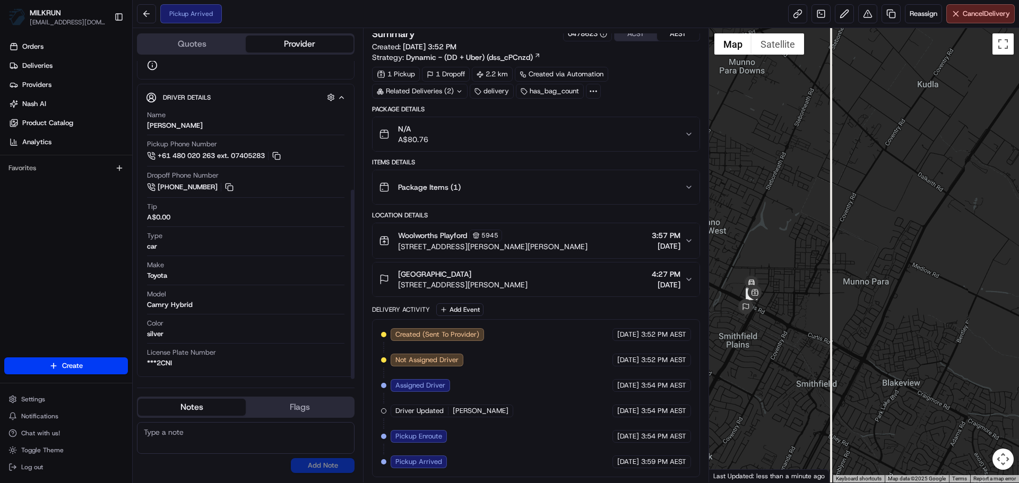
drag, startPoint x: 265, startPoint y: 181, endPoint x: 251, endPoint y: 302, distance: 121.8
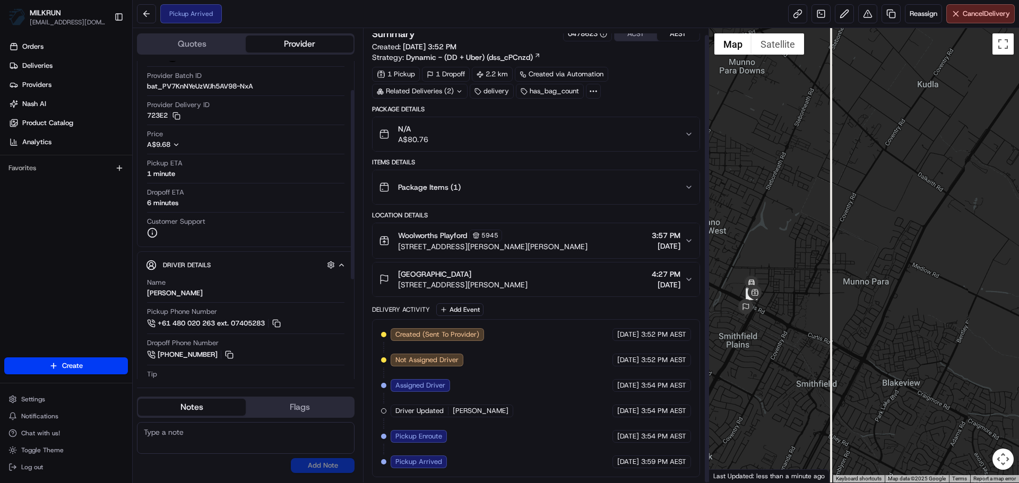
scroll to position [0, 0]
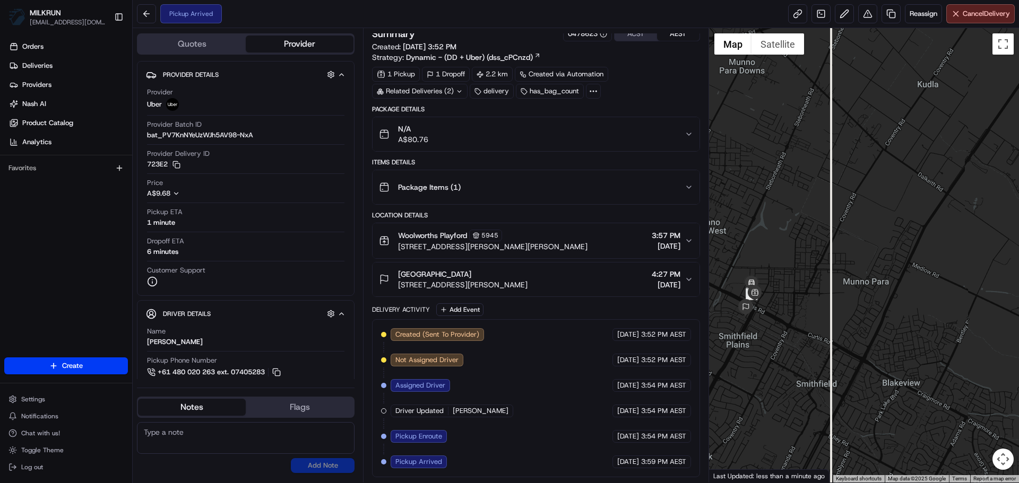
drag, startPoint x: 493, startPoint y: 171, endPoint x: 481, endPoint y: 369, distance: 197.8
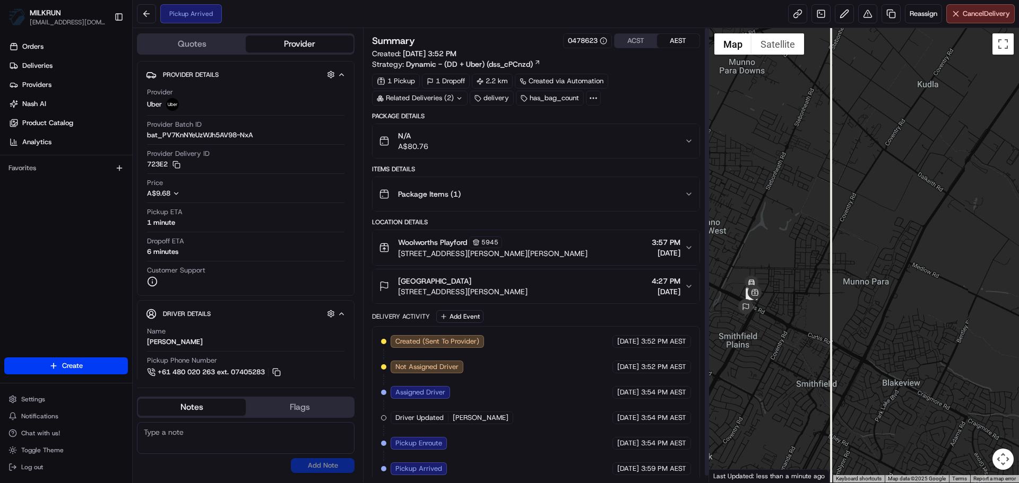
drag, startPoint x: 481, startPoint y: 369, endPoint x: 229, endPoint y: 146, distance: 336.1
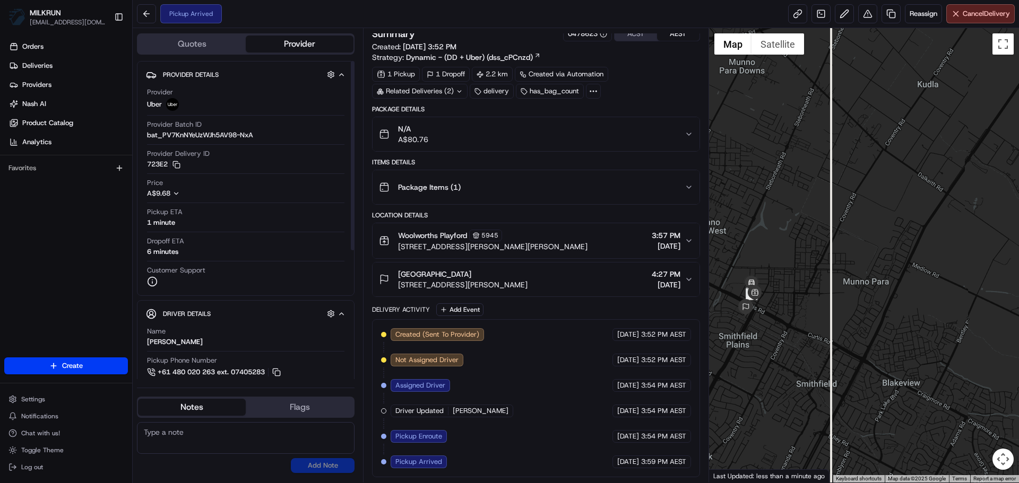
drag, startPoint x: 469, startPoint y: 222, endPoint x: 466, endPoint y: 300, distance: 77.5
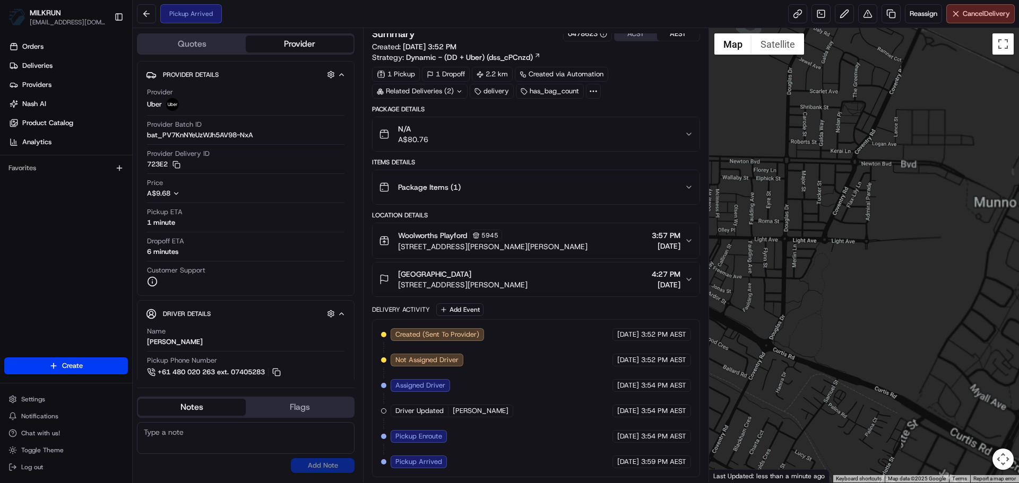
drag, startPoint x: 756, startPoint y: 303, endPoint x: 972, endPoint y: 300, distance: 216.0
click at [972, 300] on div at bounding box center [864, 255] width 310 height 455
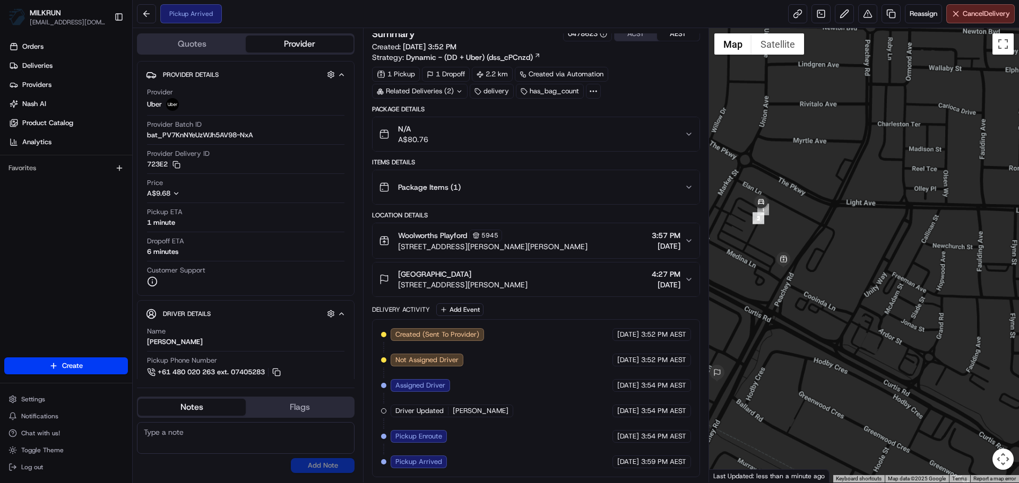
drag, startPoint x: 741, startPoint y: 258, endPoint x: 767, endPoint y: 258, distance: 26.0
click at [767, 258] on div at bounding box center [864, 255] width 310 height 455
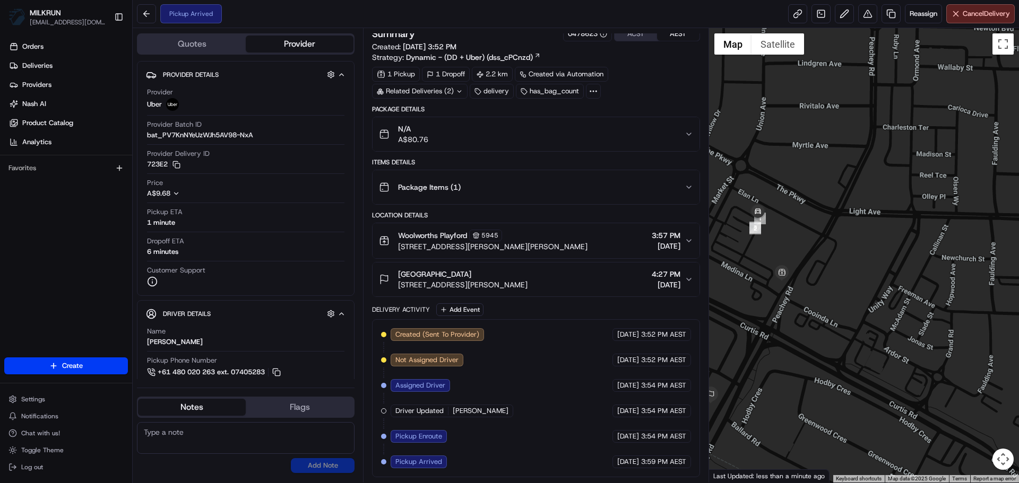
drag, startPoint x: 783, startPoint y: 219, endPoint x: 790, endPoint y: 240, distance: 21.8
click at [790, 240] on div at bounding box center [864, 255] width 310 height 455
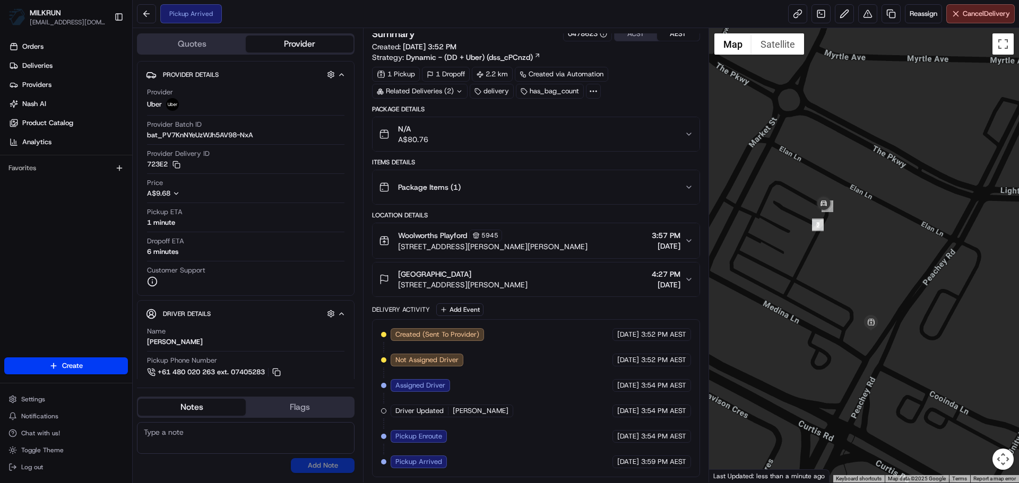
drag, startPoint x: 742, startPoint y: 281, endPoint x: 812, endPoint y: 290, distance: 70.6
click at [812, 290] on div at bounding box center [864, 255] width 310 height 455
drag, startPoint x: 377, startPoint y: 181, endPoint x: 470, endPoint y: 262, distance: 123.0
drag, startPoint x: 470, startPoint y: 262, endPoint x: 582, endPoint y: 245, distance: 113.3
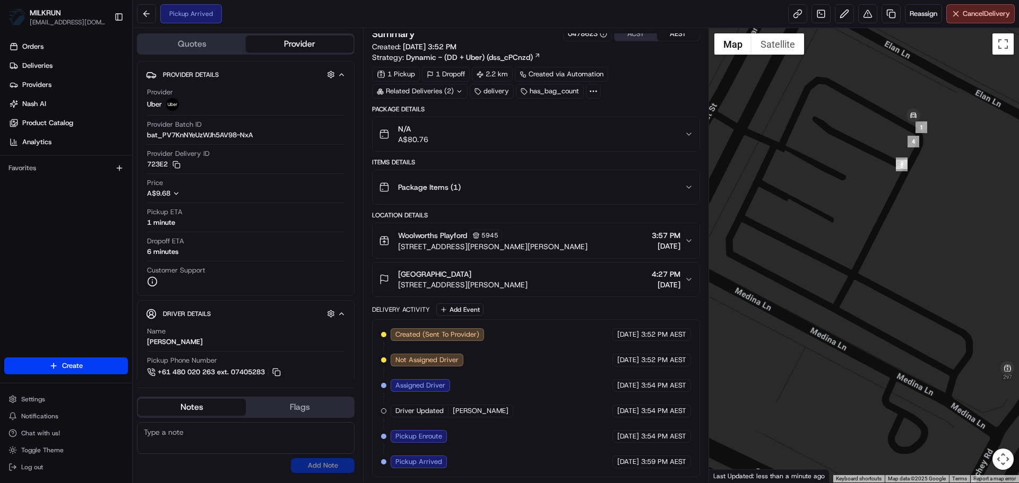
drag, startPoint x: 889, startPoint y: 251, endPoint x: 945, endPoint y: 165, distance: 102.6
click at [945, 165] on div at bounding box center [864, 255] width 310 height 455
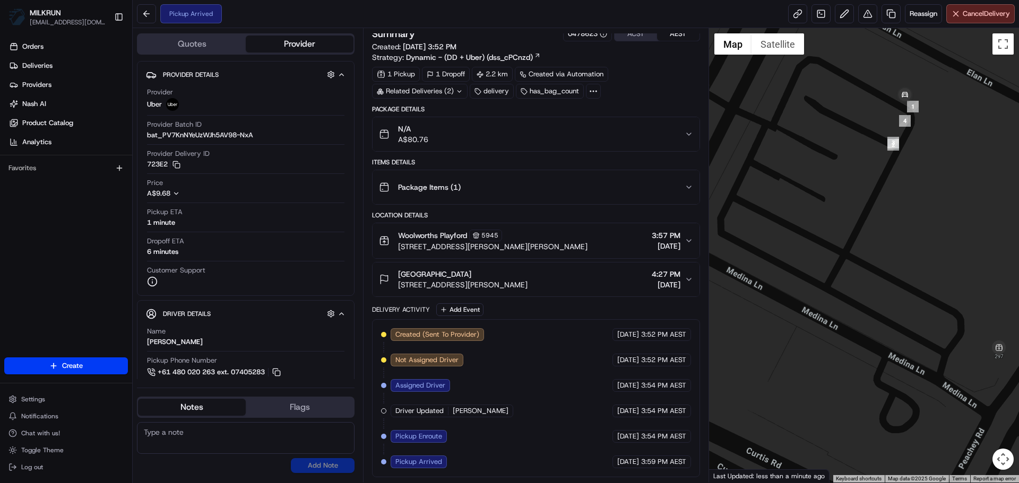
drag, startPoint x: 529, startPoint y: 219, endPoint x: 530, endPoint y: 302, distance: 83.3
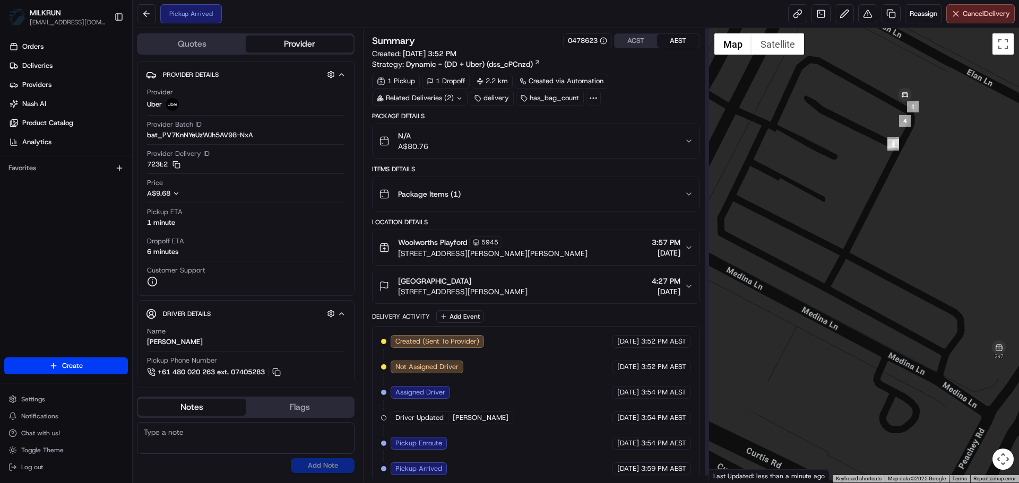
drag, startPoint x: 553, startPoint y: 292, endPoint x: 1006, endPoint y: 358, distance: 457.5
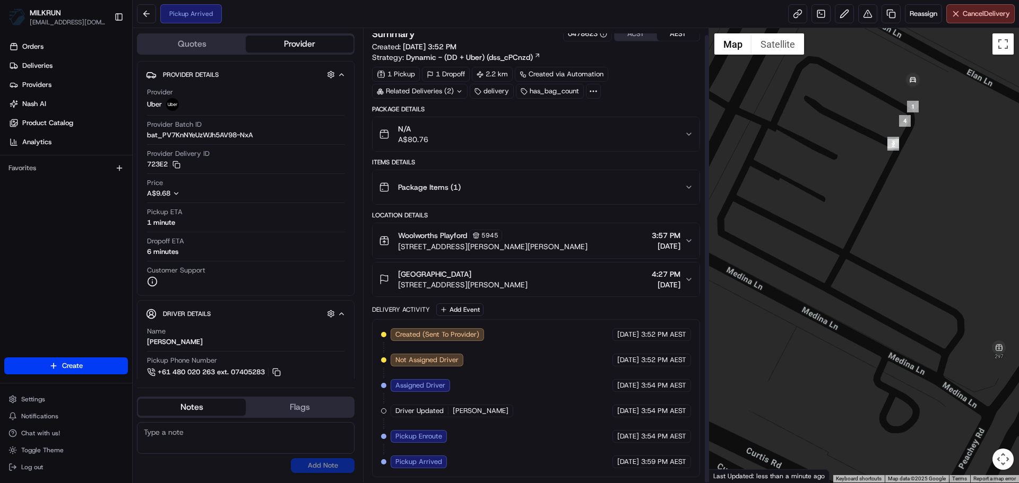
drag, startPoint x: 577, startPoint y: 198, endPoint x: 574, endPoint y: 443, distance: 245.2
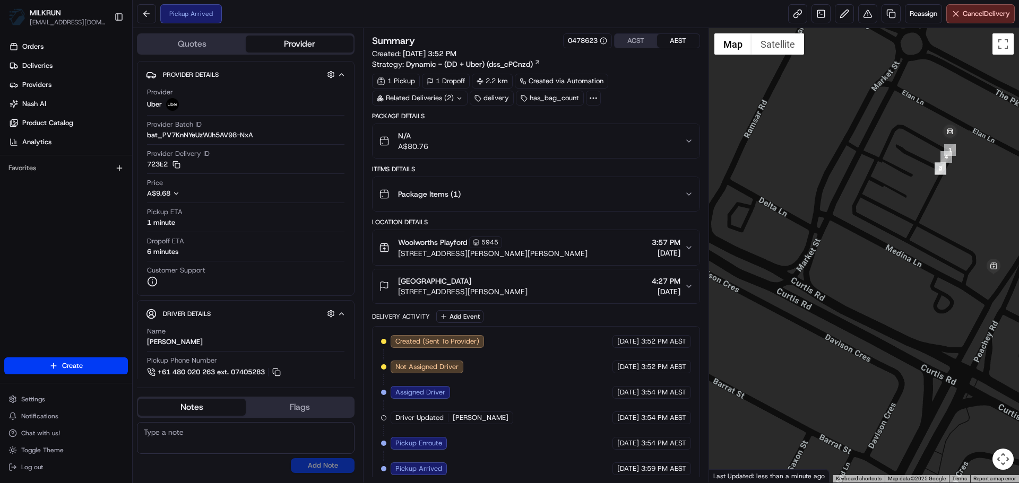
drag, startPoint x: 916, startPoint y: 299, endPoint x: 810, endPoint y: 321, distance: 107.9
click at [810, 321] on div at bounding box center [864, 255] width 310 height 455
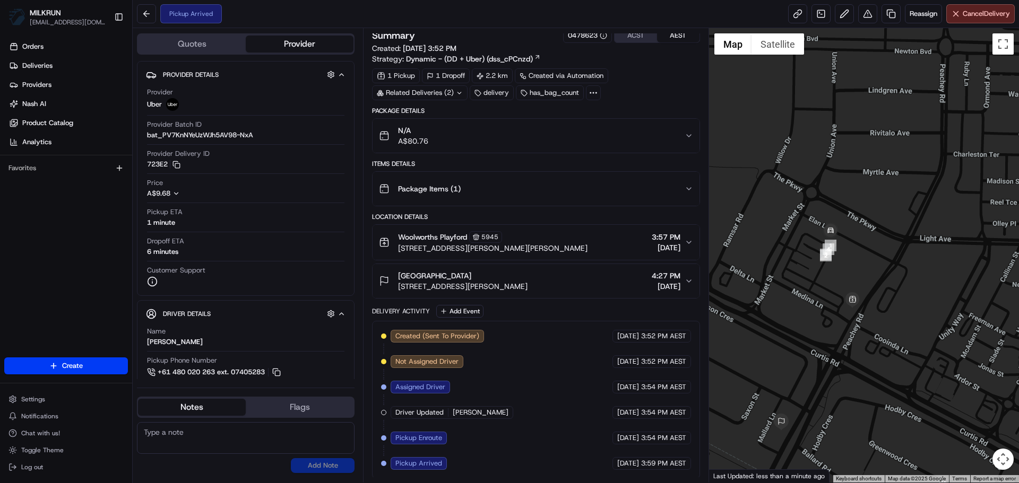
scroll to position [7, 0]
drag, startPoint x: 474, startPoint y: 197, endPoint x: 483, endPoint y: 418, distance: 220.4
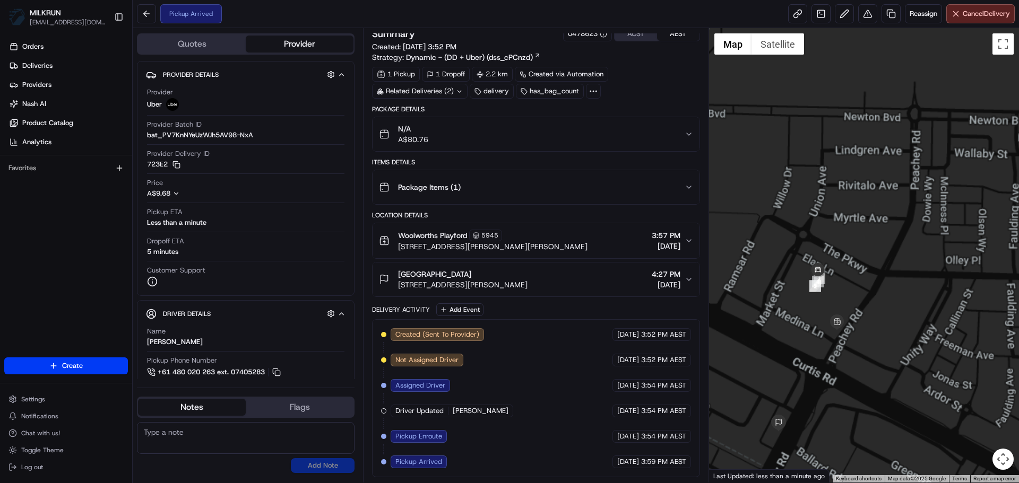
drag, startPoint x: 757, startPoint y: 351, endPoint x: 763, endPoint y: 393, distance: 42.9
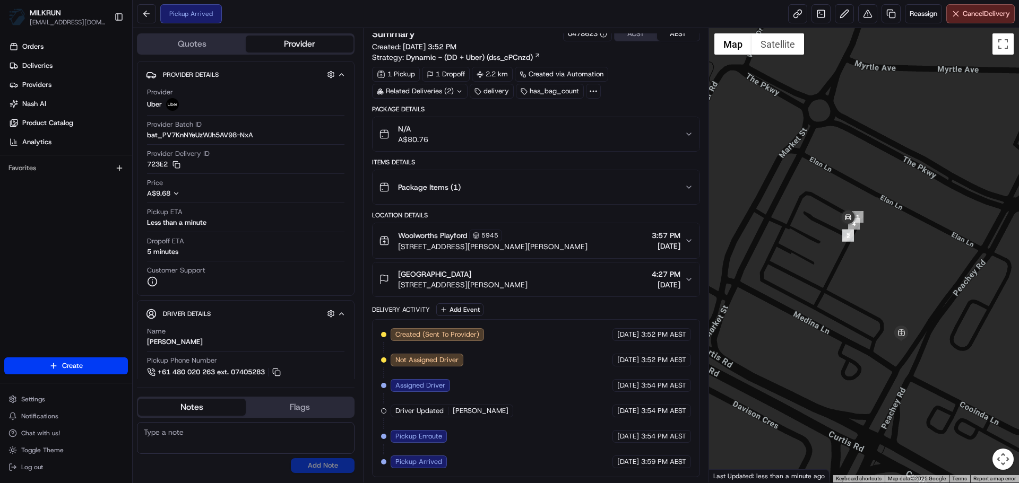
click at [824, 342] on div at bounding box center [864, 255] width 310 height 455
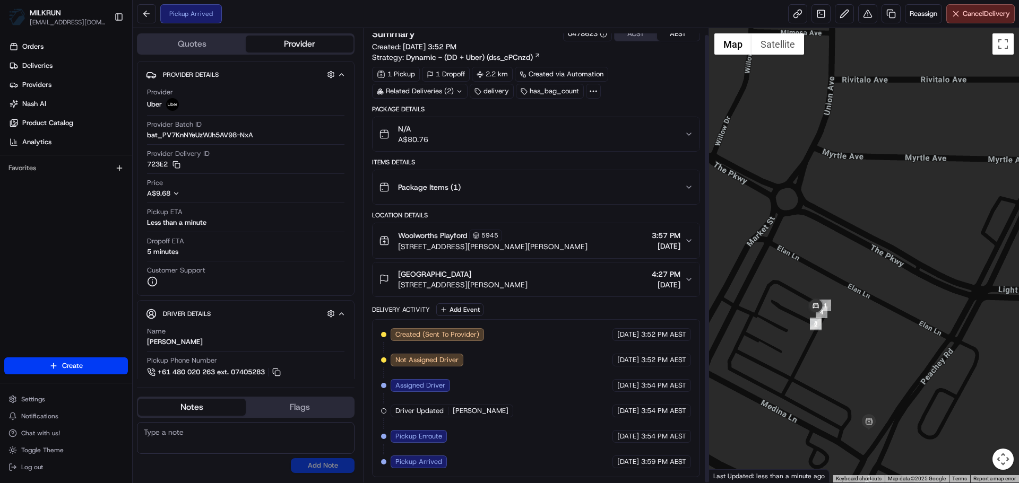
drag, startPoint x: 763, startPoint y: 325, endPoint x: 764, endPoint y: 336, distance: 10.7
click at [764, 336] on div at bounding box center [864, 255] width 310 height 455
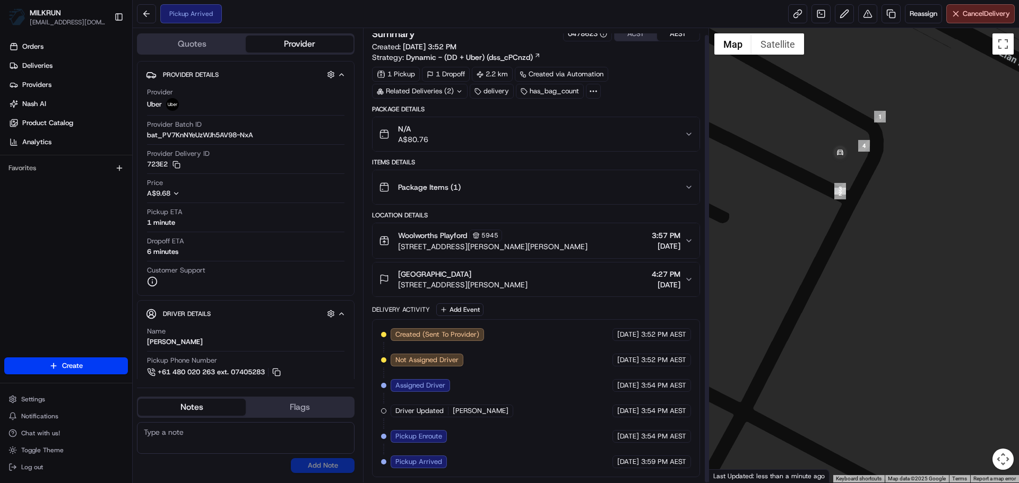
drag, startPoint x: 768, startPoint y: 339, endPoint x: 722, endPoint y: 258, distance: 92.8
click at [722, 258] on div at bounding box center [864, 255] width 310 height 455
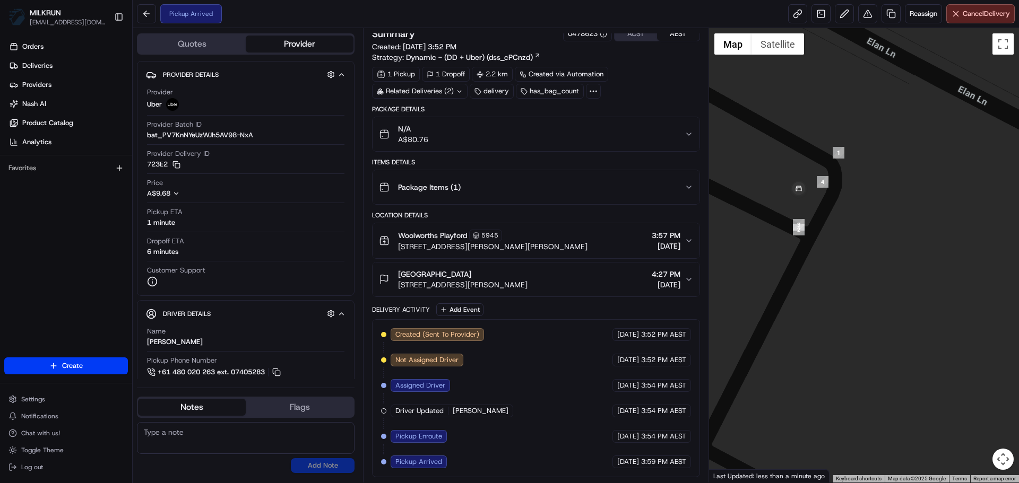
click at [879, 276] on div at bounding box center [864, 255] width 310 height 455
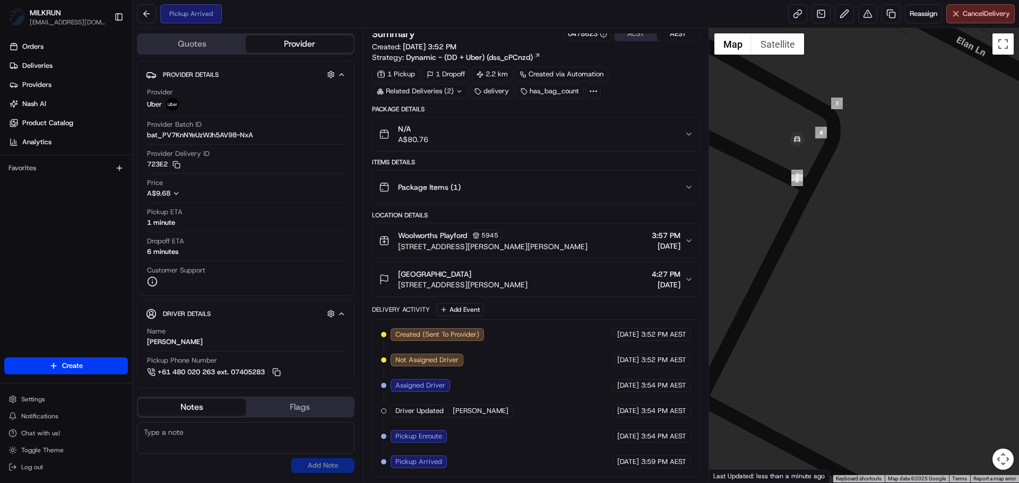
drag, startPoint x: 867, startPoint y: 360, endPoint x: 833, endPoint y: 249, distance: 115.8
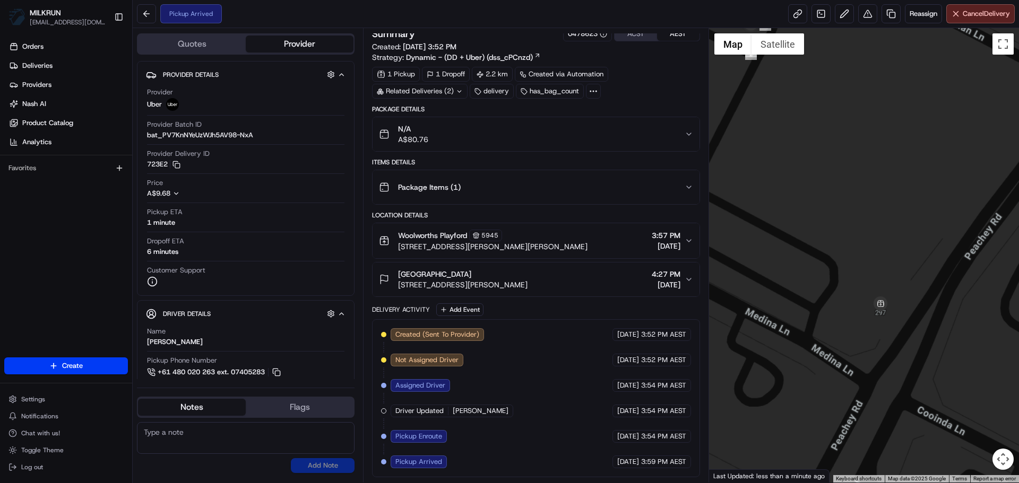
drag, startPoint x: 841, startPoint y: 210, endPoint x: 834, endPoint y: 160, distance: 50.4
click at [834, 160] on div at bounding box center [864, 255] width 310 height 455
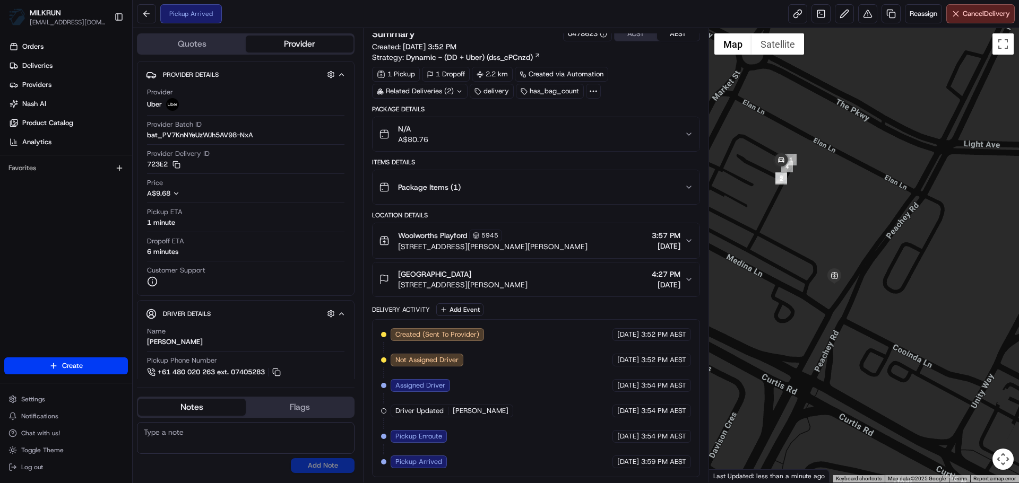
drag, startPoint x: 542, startPoint y: 361, endPoint x: 547, endPoint y: 308, distance: 52.8
drag, startPoint x: 547, startPoint y: 308, endPoint x: 543, endPoint y: 434, distance: 125.8
drag, startPoint x: 574, startPoint y: 203, endPoint x: 547, endPoint y: 293, distance: 93.7
drag, startPoint x: 531, startPoint y: 187, endPoint x: 500, endPoint y: 357, distance: 172.2
drag, startPoint x: 507, startPoint y: 299, endPoint x: 496, endPoint y: 494, distance: 195.1
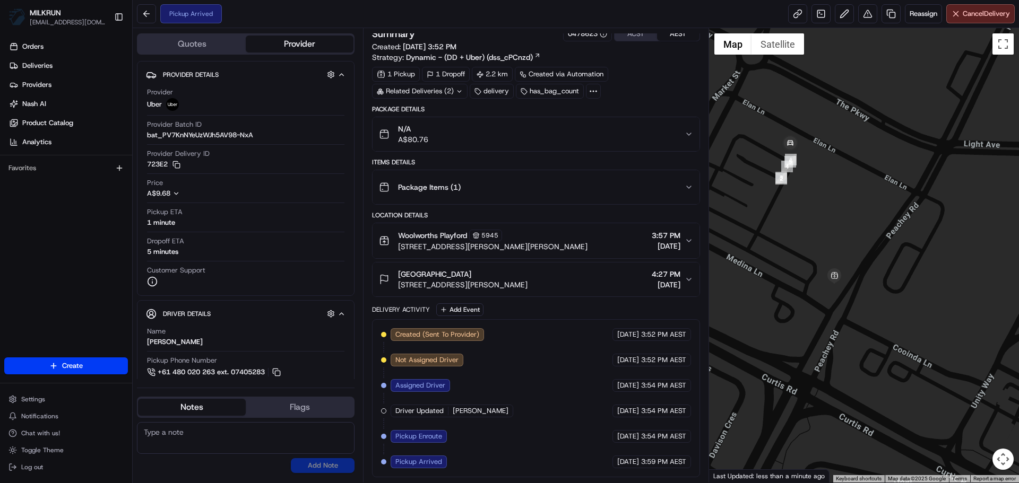
drag, startPoint x: 504, startPoint y: 392, endPoint x: 550, endPoint y: 302, distance: 100.2
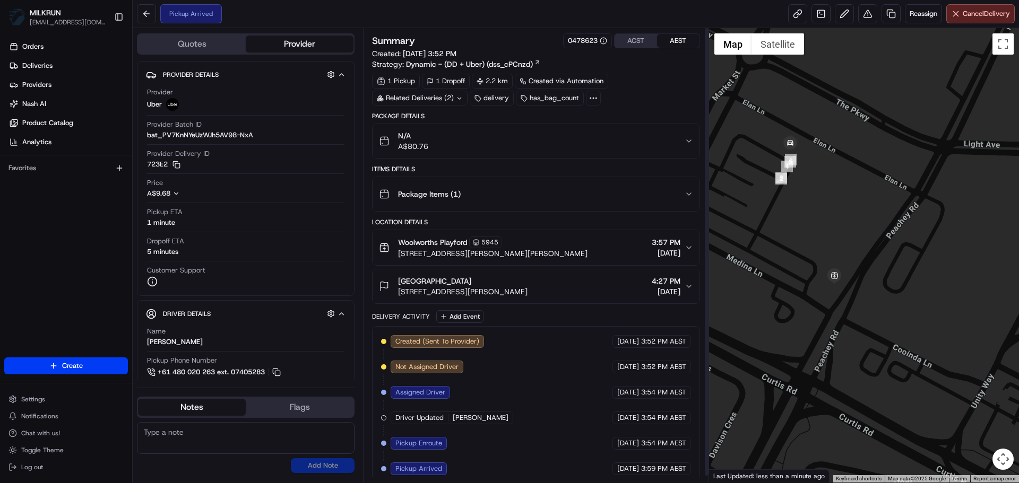
drag, startPoint x: 552, startPoint y: 282, endPoint x: 528, endPoint y: 191, distance: 94.6
drag, startPoint x: 753, startPoint y: 219, endPoint x: 758, endPoint y: 247, distance: 28.2
click at [758, 247] on div at bounding box center [864, 255] width 310 height 455
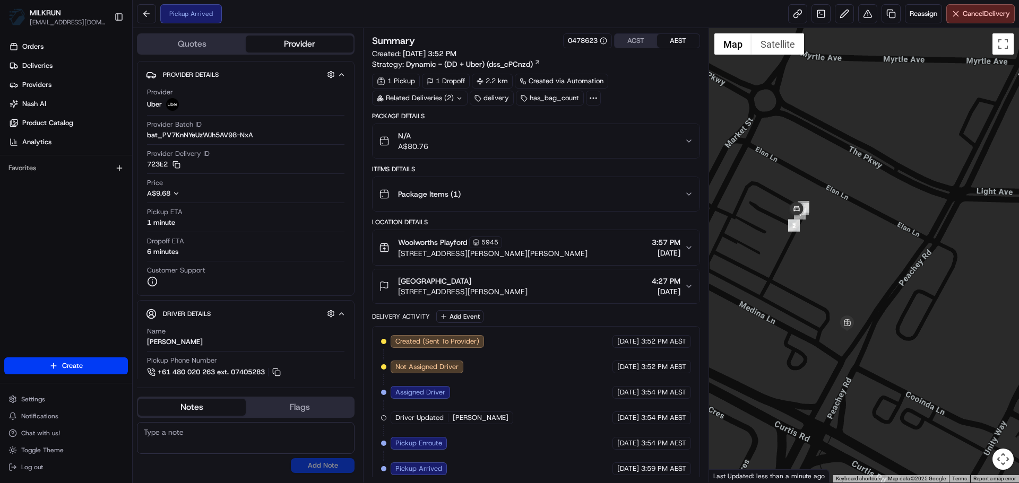
drag, startPoint x: 769, startPoint y: 279, endPoint x: 773, endPoint y: 303, distance: 24.8
click at [773, 303] on div at bounding box center [864, 255] width 310 height 455
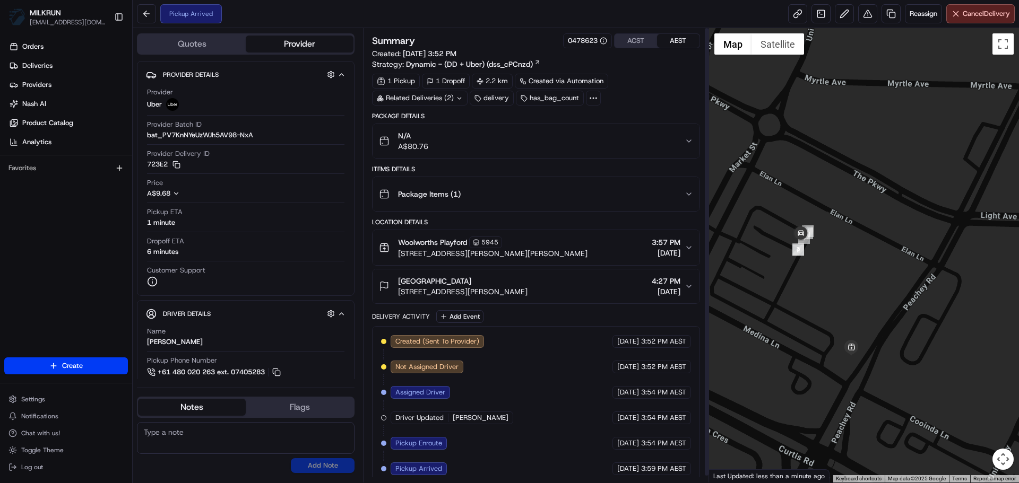
drag, startPoint x: 535, startPoint y: 405, endPoint x: 535, endPoint y: 351, distance: 54.1
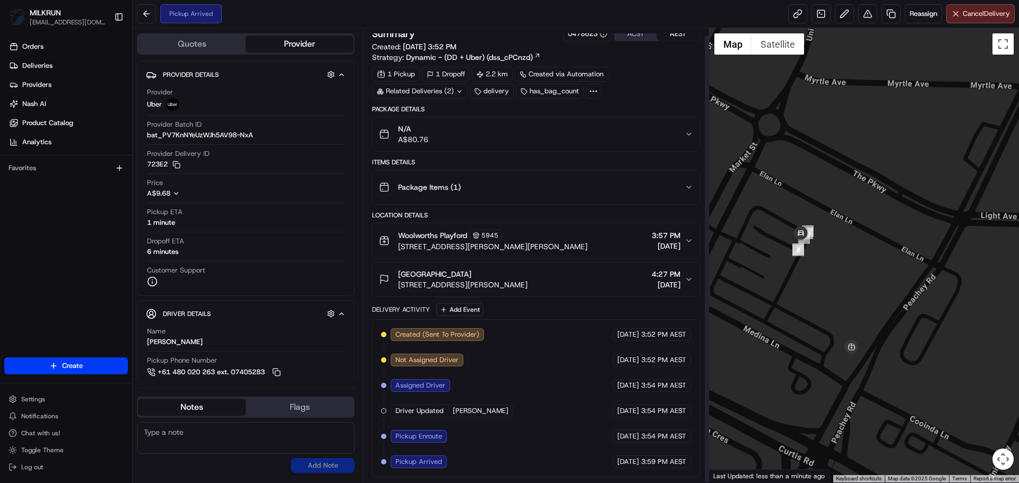
drag, startPoint x: 529, startPoint y: 278, endPoint x: 525, endPoint y: 388, distance: 110.5
drag, startPoint x: 474, startPoint y: 149, endPoint x: 503, endPoint y: 280, distance: 133.7
drag, startPoint x: 573, startPoint y: 234, endPoint x: 763, endPoint y: 330, distance: 212.9
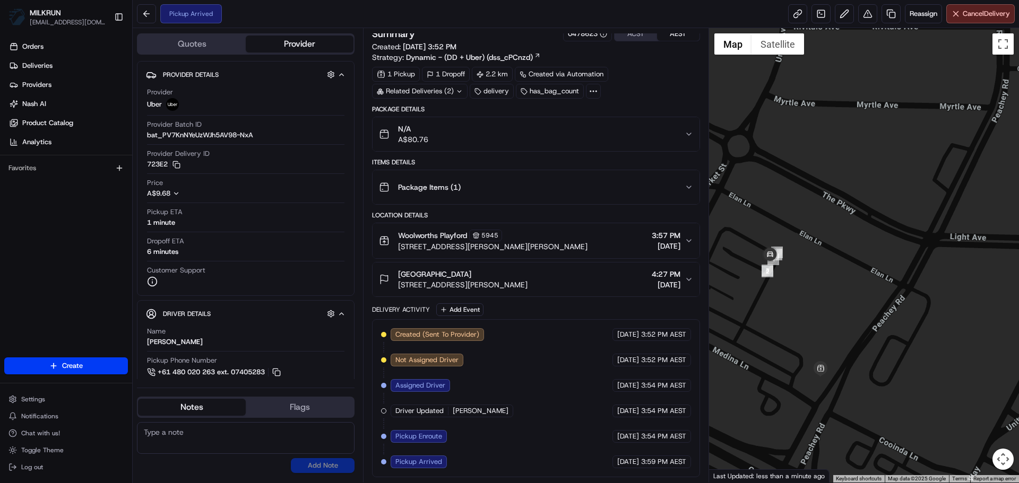
drag, startPoint x: 776, startPoint y: 304, endPoint x: 793, endPoint y: 333, distance: 33.8
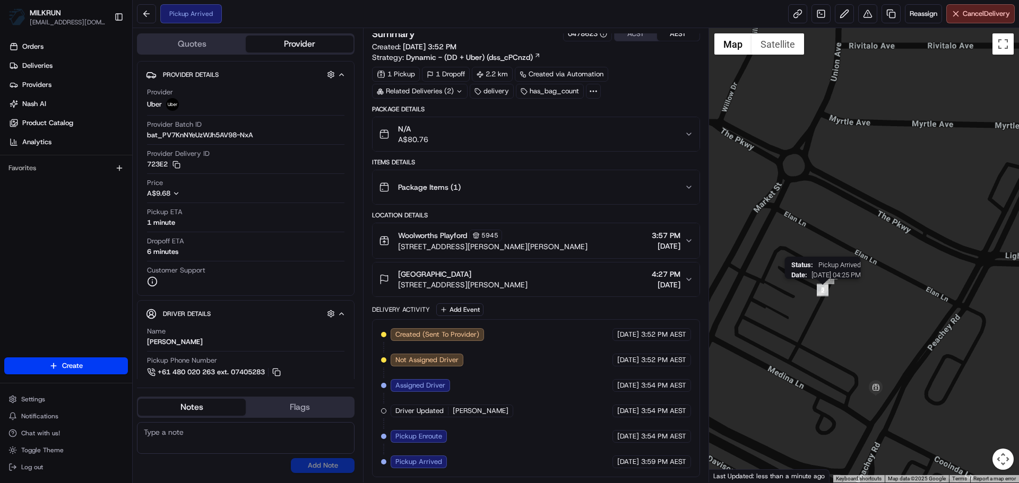
drag, startPoint x: 769, startPoint y: 301, endPoint x: 821, endPoint y: 295, distance: 52.4
click at [821, 295] on div "Status : Pickup Arrived Date : 08/19/2025 04:25 PM" at bounding box center [864, 255] width 310 height 455
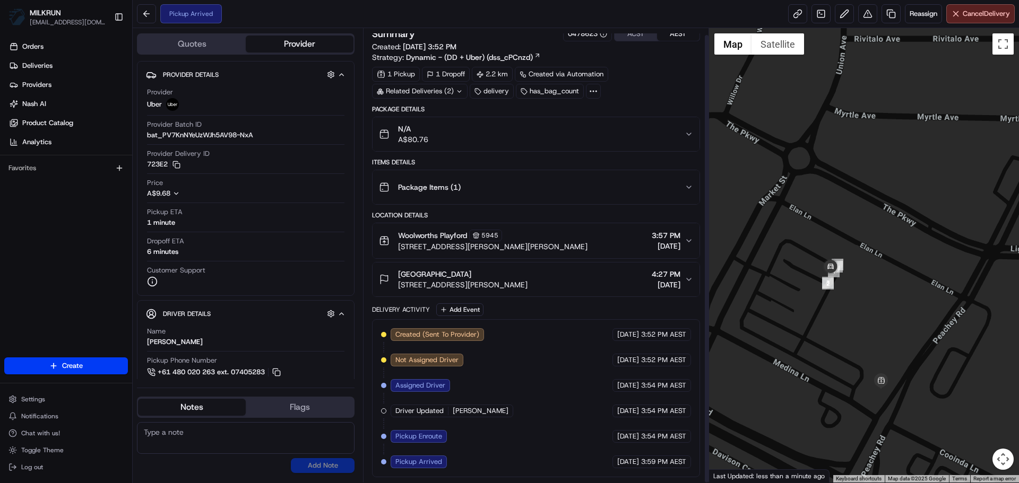
drag, startPoint x: 573, startPoint y: 291, endPoint x: 513, endPoint y: 499, distance: 216.5
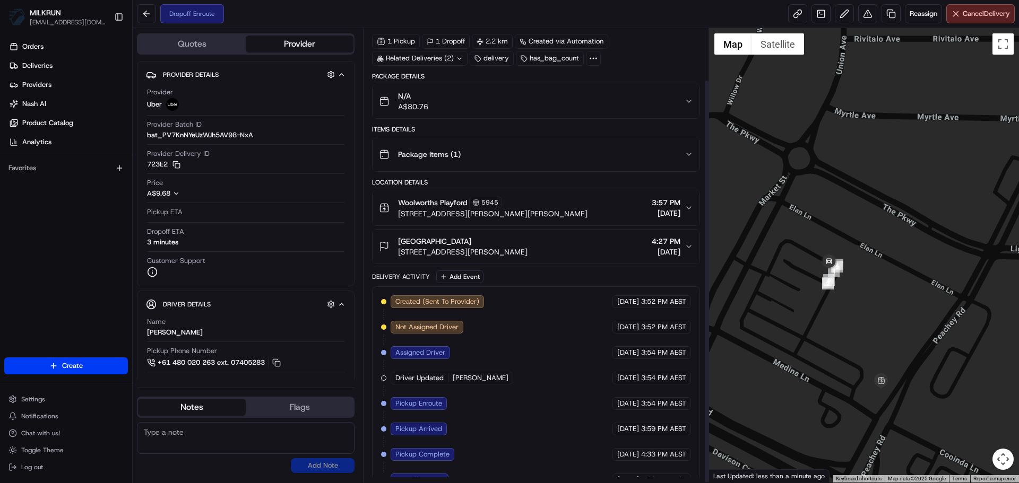
scroll to position [58, 0]
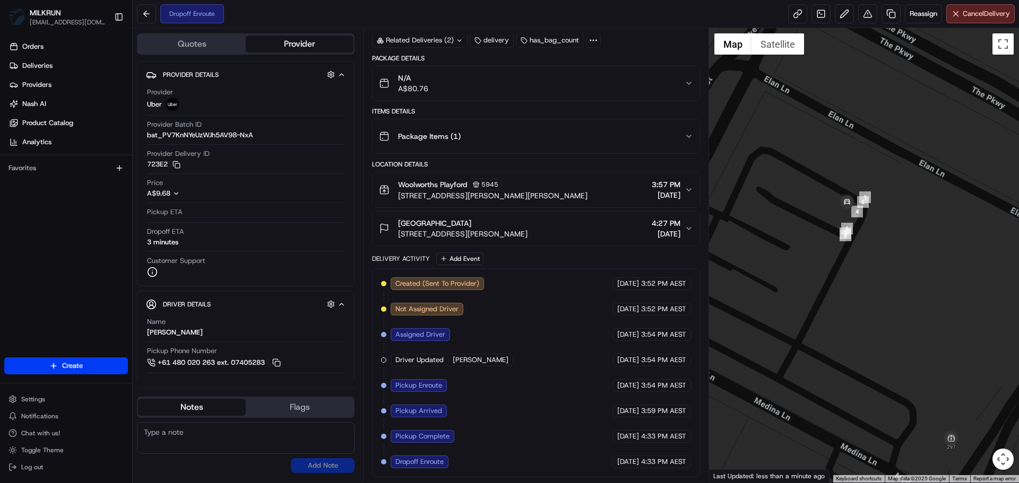
click at [798, 183] on div at bounding box center [864, 255] width 310 height 455
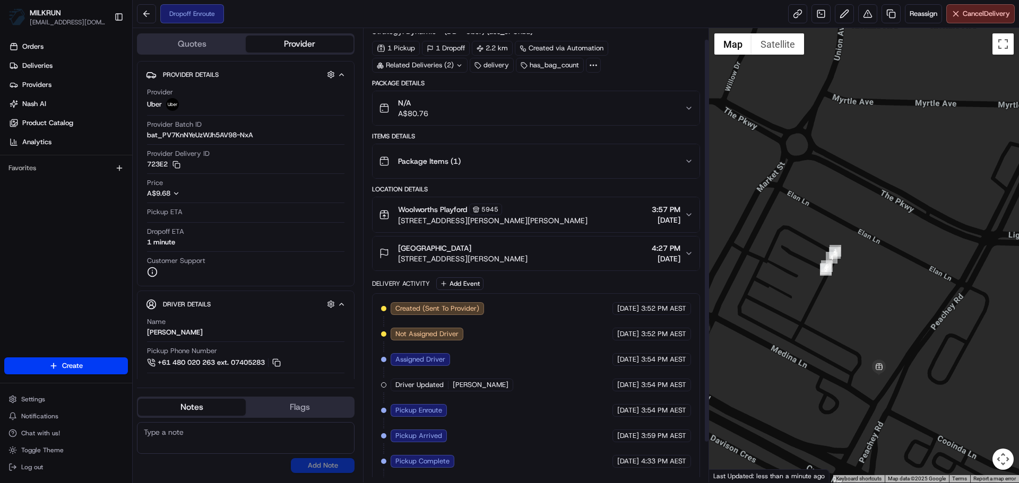
scroll to position [0, 0]
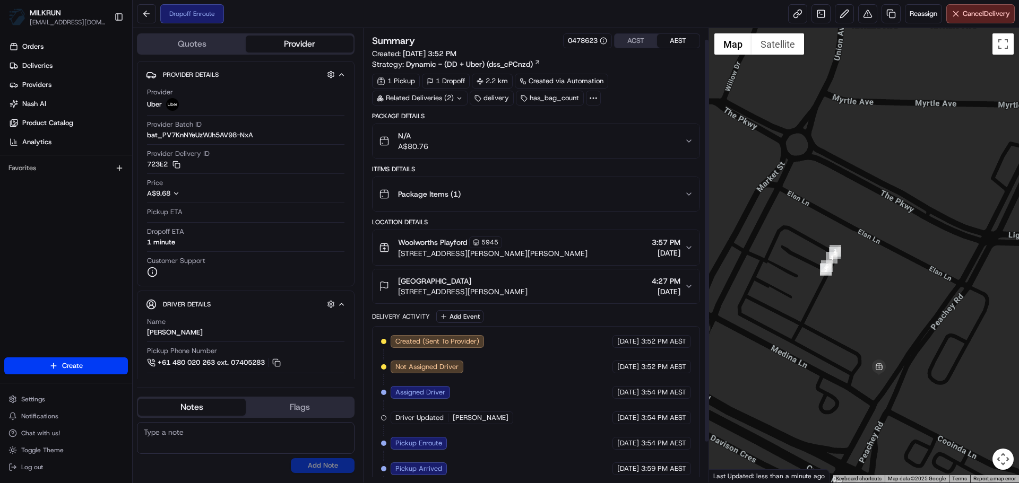
drag, startPoint x: 602, startPoint y: 342, endPoint x: 598, endPoint y: 295, distance: 47.4
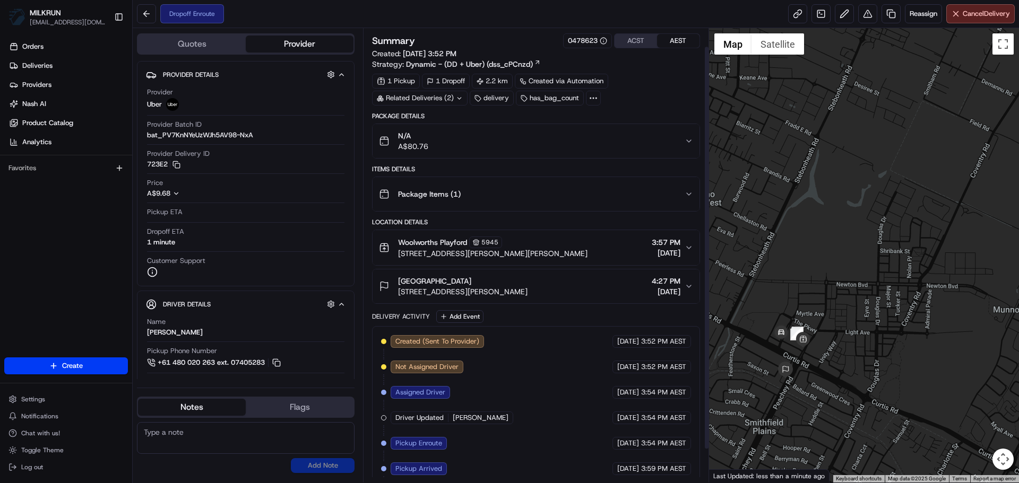
scroll to position [58, 0]
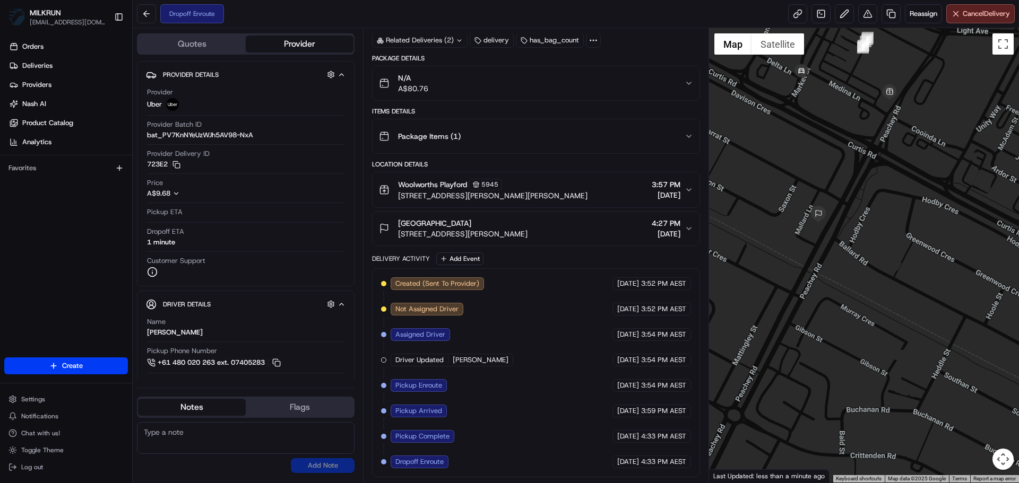
drag, startPoint x: 783, startPoint y: 263, endPoint x: 849, endPoint y: 253, distance: 66.5
click at [849, 253] on div at bounding box center [864, 255] width 310 height 455
drag, startPoint x: 580, startPoint y: 348, endPoint x: 565, endPoint y: 482, distance: 135.6
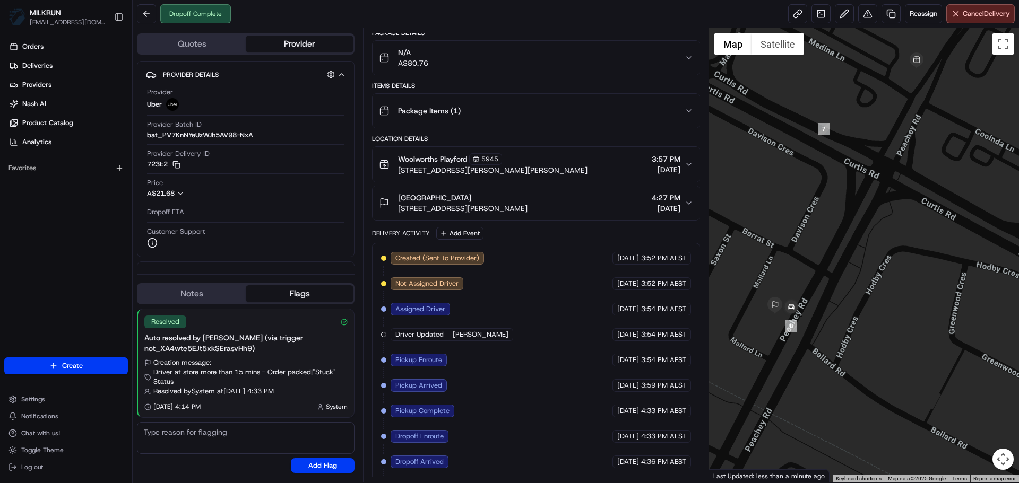
scroll to position [109, 0]
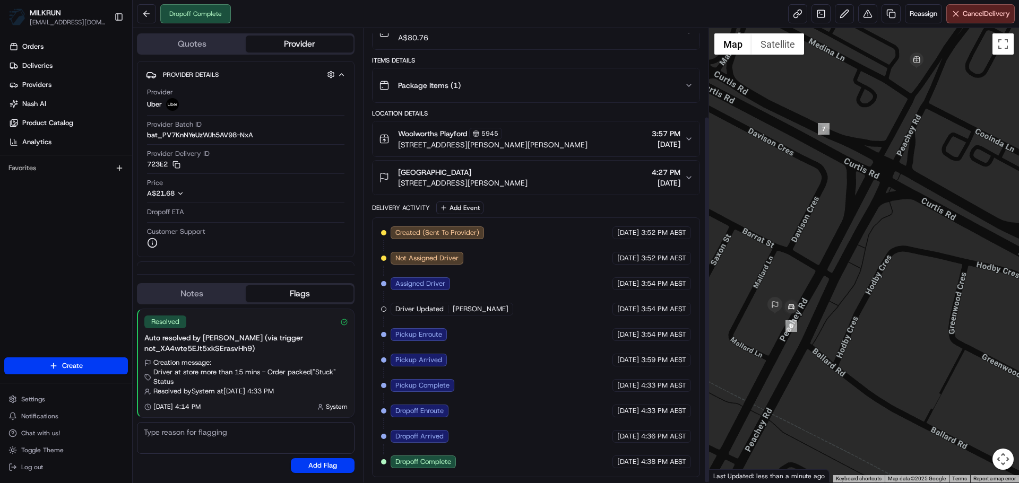
drag, startPoint x: 665, startPoint y: 206, endPoint x: 592, endPoint y: 401, distance: 208.1
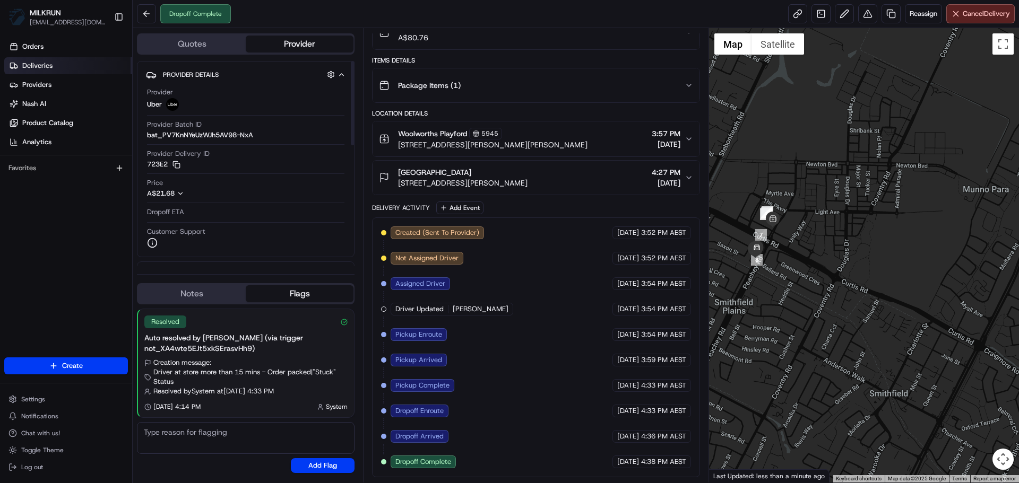
click at [52, 71] on link "Deliveries" at bounding box center [68, 65] width 128 height 17
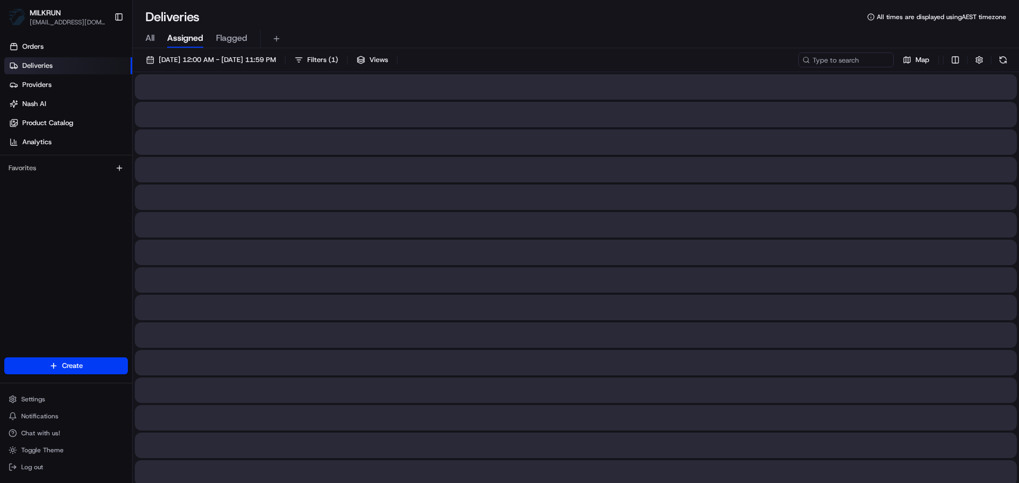
click at [150, 41] on span "All" at bounding box center [149, 38] width 9 height 13
click at [808, 53] on input at bounding box center [829, 60] width 127 height 15
paste input "macy house"
type input "macy house"
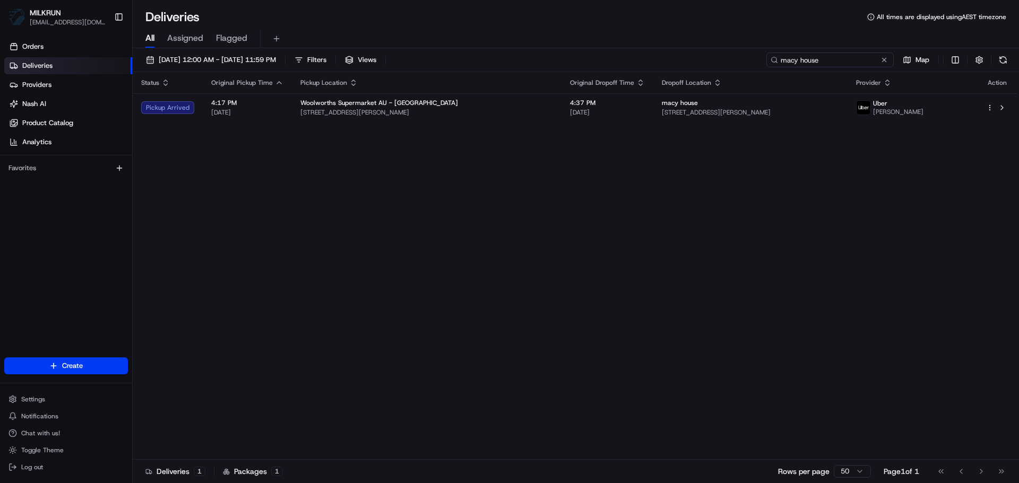
click at [809, 55] on input "macy house" at bounding box center [829, 60] width 127 height 15
click at [591, 87] on th "Original Dropoff Time" at bounding box center [607, 82] width 92 height 21
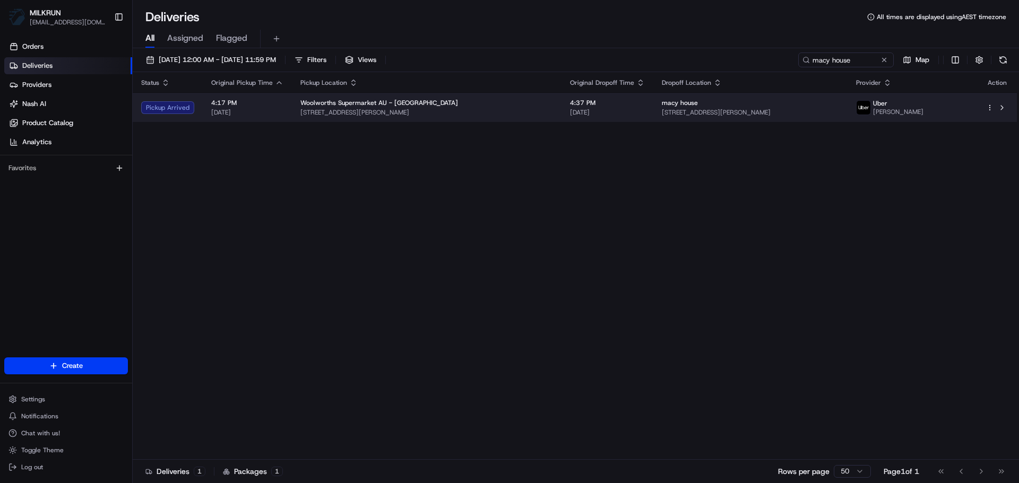
click at [592, 102] on span "4:37 PM" at bounding box center [607, 103] width 75 height 8
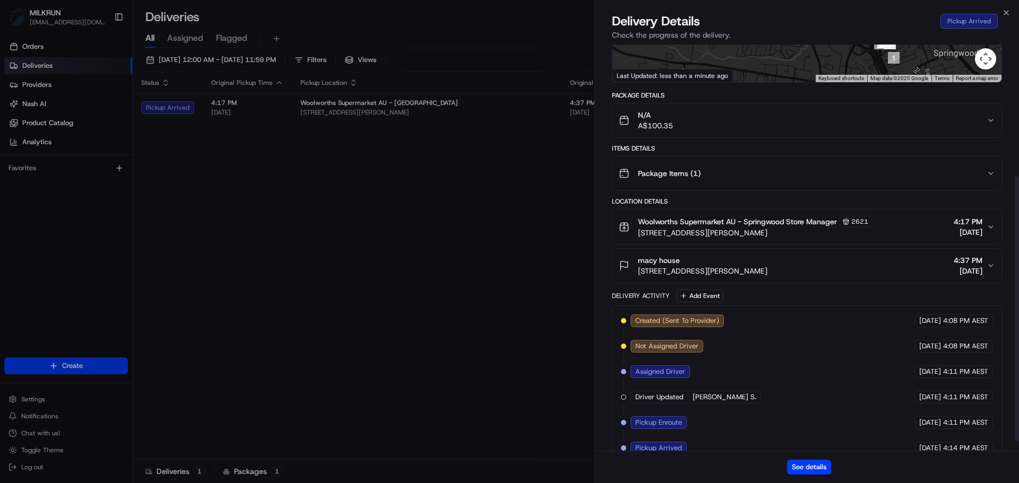
scroll to position [215, 0]
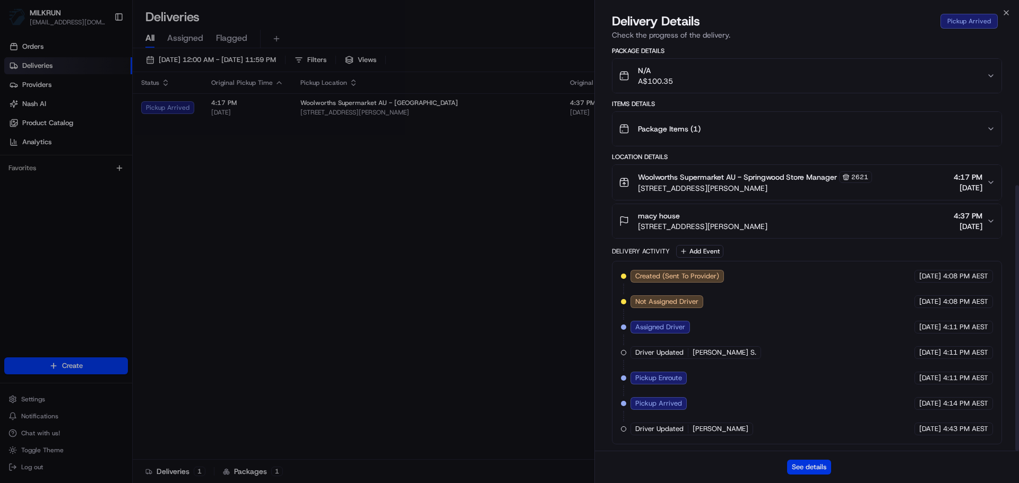
click at [801, 472] on button "See details" at bounding box center [809, 467] width 44 height 15
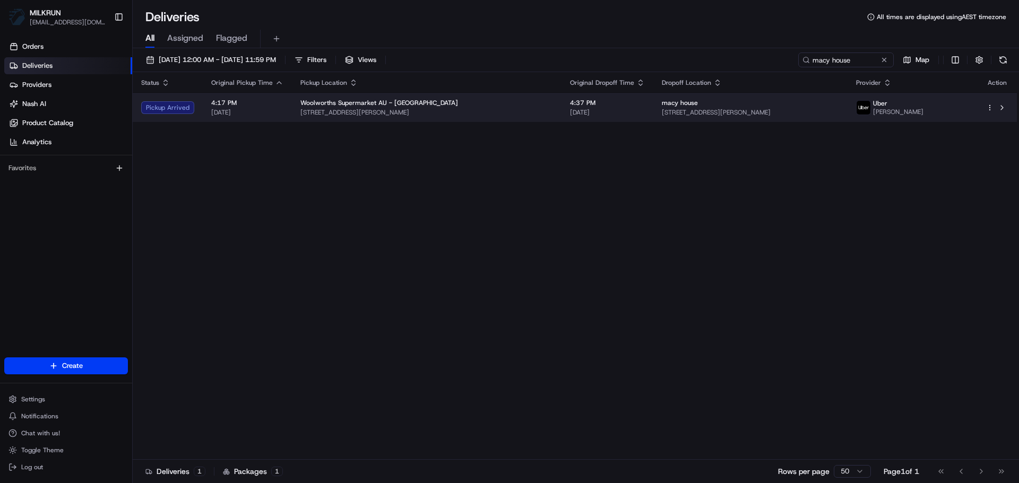
click at [662, 115] on span "[STREET_ADDRESS][PERSON_NAME]" at bounding box center [750, 112] width 177 height 8
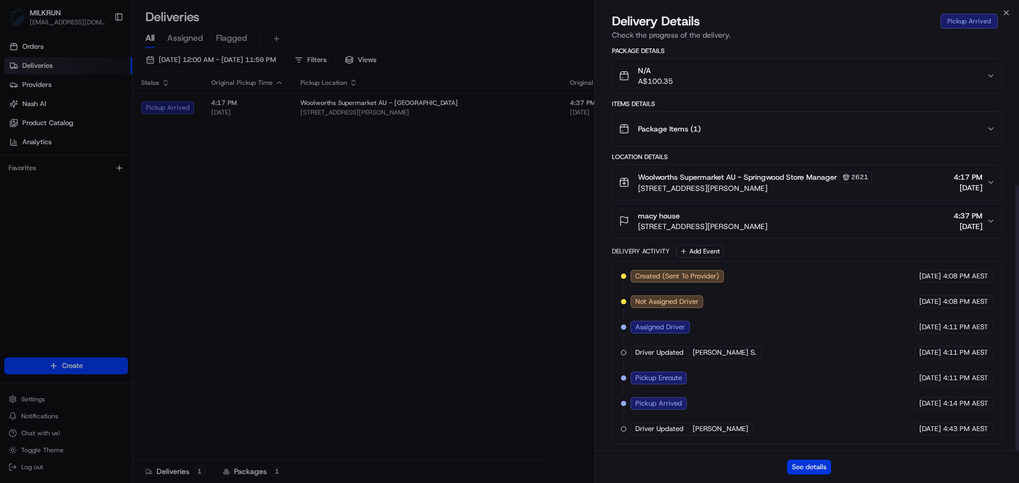
click at [803, 468] on button "See details" at bounding box center [809, 467] width 44 height 15
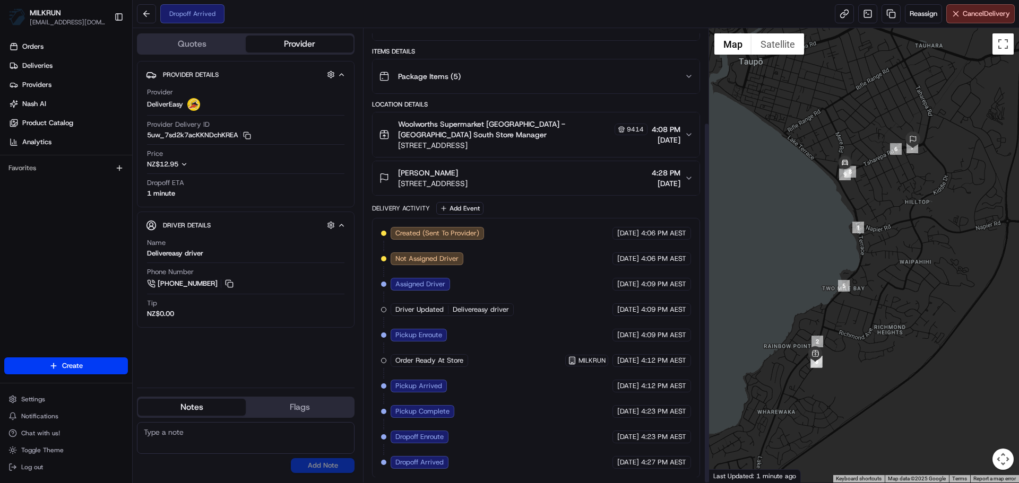
scroll to position [118, 0]
drag, startPoint x: 943, startPoint y: 134, endPoint x: 932, endPoint y: 145, distance: 15.4
click at [932, 145] on div at bounding box center [864, 255] width 310 height 455
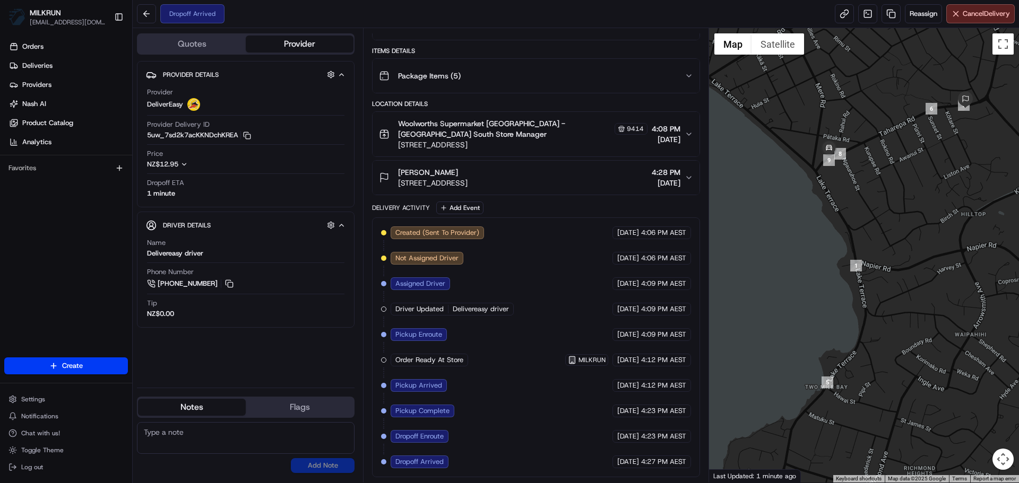
drag, startPoint x: 797, startPoint y: 233, endPoint x: 783, endPoint y: 230, distance: 14.1
click at [778, 234] on div at bounding box center [864, 255] width 310 height 455
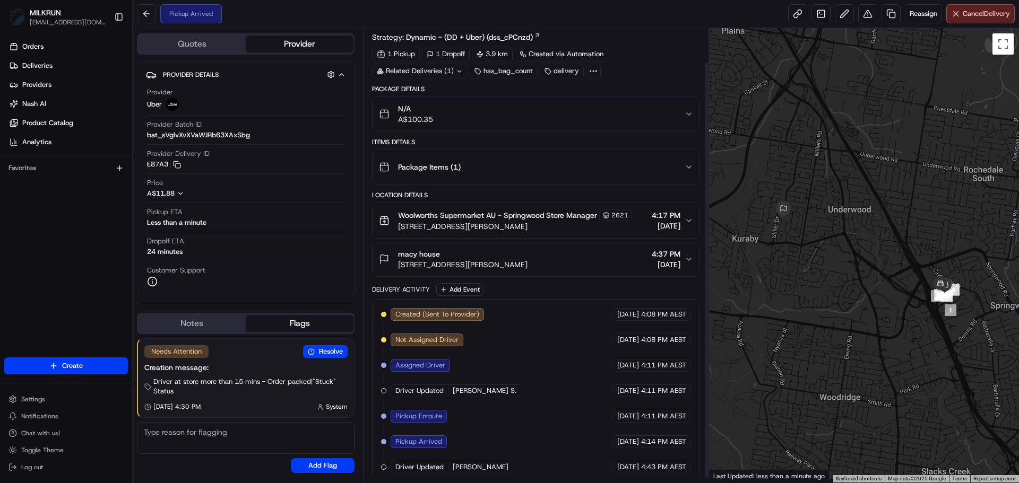
scroll to position [42, 0]
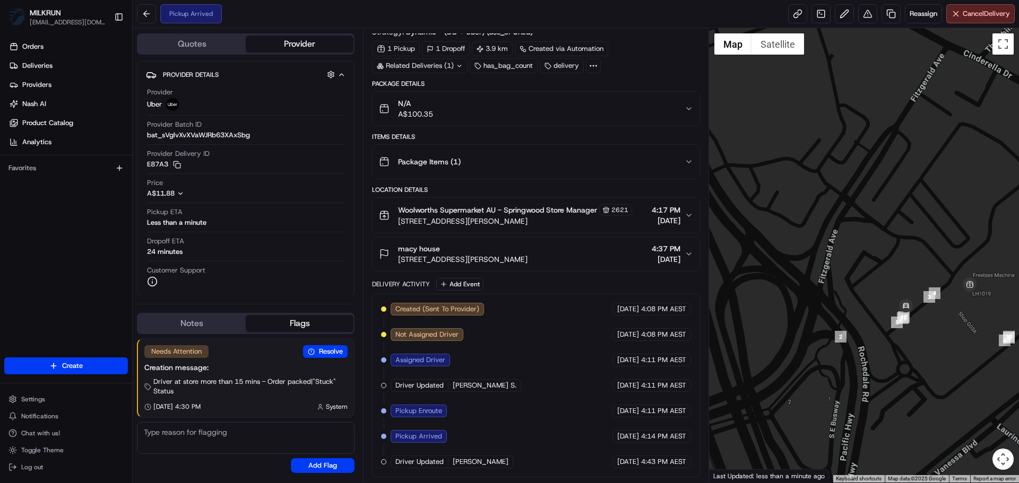
drag, startPoint x: 876, startPoint y: 293, endPoint x: 861, endPoint y: 282, distance: 18.3
click at [861, 282] on div at bounding box center [864, 255] width 310 height 455
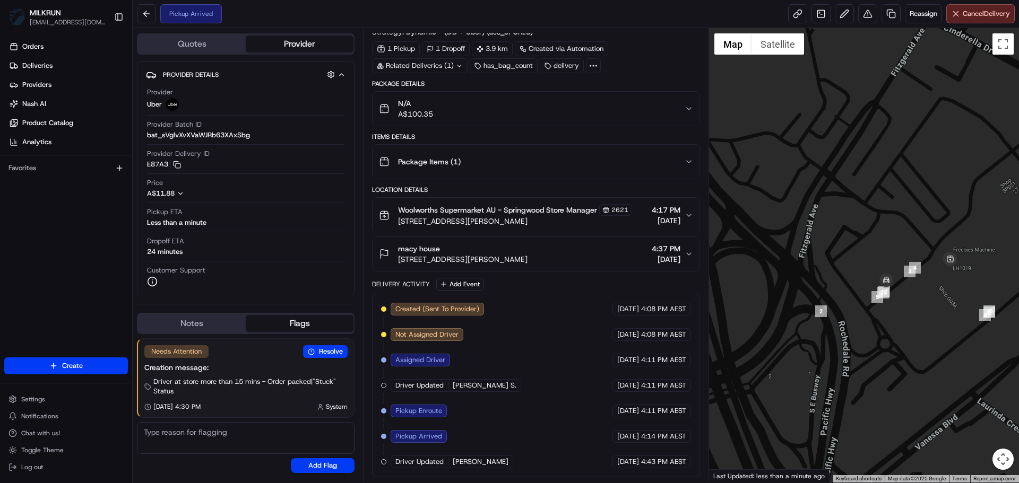
drag, startPoint x: 920, startPoint y: 293, endPoint x: 899, endPoint y: 265, distance: 34.5
click at [899, 265] on div at bounding box center [864, 255] width 310 height 455
drag, startPoint x: 576, startPoint y: 365, endPoint x: 595, endPoint y: 429, distance: 67.7
drag, startPoint x: 902, startPoint y: 252, endPoint x: 883, endPoint y: 216, distance: 40.1
click at [883, 216] on div at bounding box center [864, 255] width 310 height 455
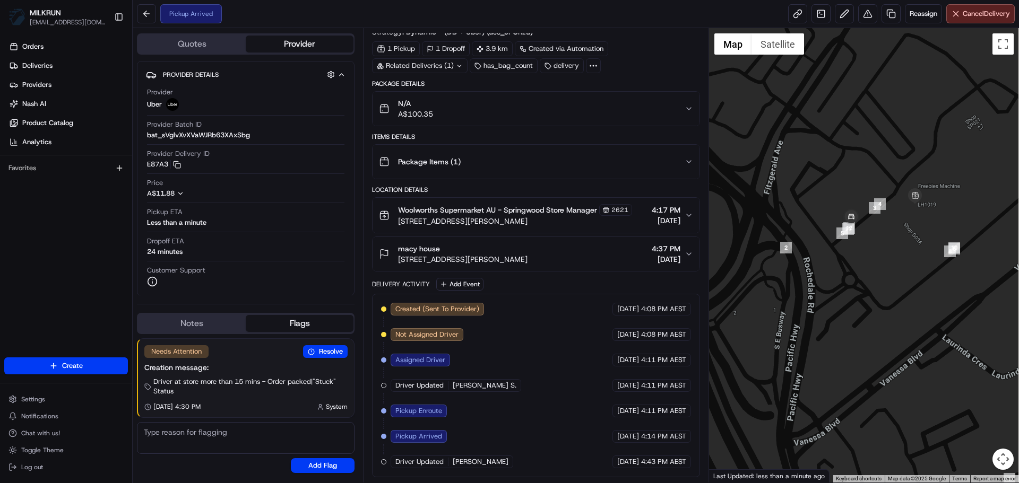
drag, startPoint x: 852, startPoint y: 229, endPoint x: 824, endPoint y: 237, distance: 29.1
click at [824, 237] on div at bounding box center [864, 255] width 310 height 455
drag, startPoint x: 458, startPoint y: 437, endPoint x: 685, endPoint y: 439, distance: 226.6
click at [685, 439] on div "Created (Sent To Provider) Uber 19/08/2025 4:08 PM AEST Not Assigned Driver Ube…" at bounding box center [535, 386] width 309 height 166
click at [685, 439] on span "4:14 PM AEST" at bounding box center [663, 437] width 45 height 10
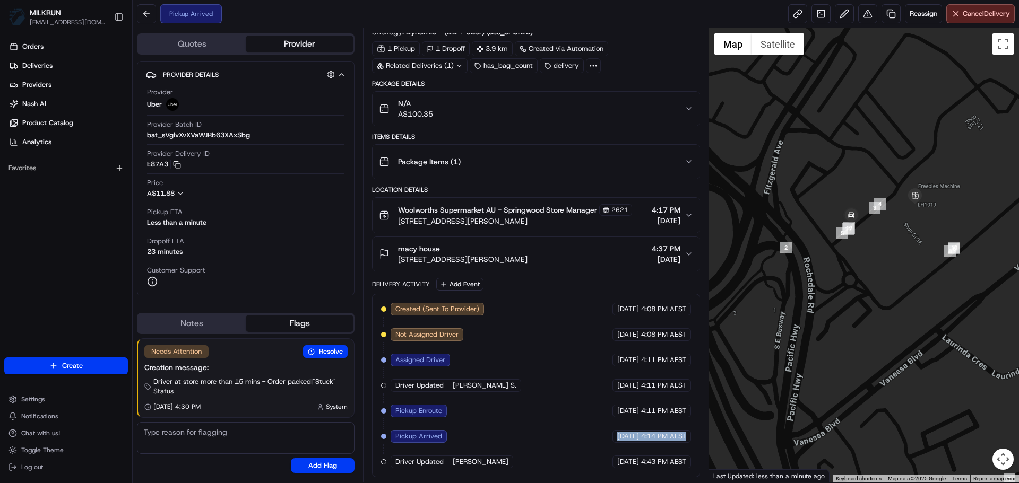
drag, startPoint x: 693, startPoint y: 440, endPoint x: 560, endPoint y: 433, distance: 133.4
click at [560, 433] on div "Created (Sent To Provider) Uber 19/08/2025 4:08 PM AEST Not Assigned Driver Ube…" at bounding box center [535, 386] width 327 height 184
click at [560, 433] on div "Created (Sent To Provider) Uber 19/08/2025 4:08 PM AEST Not Assigned Driver Ube…" at bounding box center [535, 386] width 309 height 166
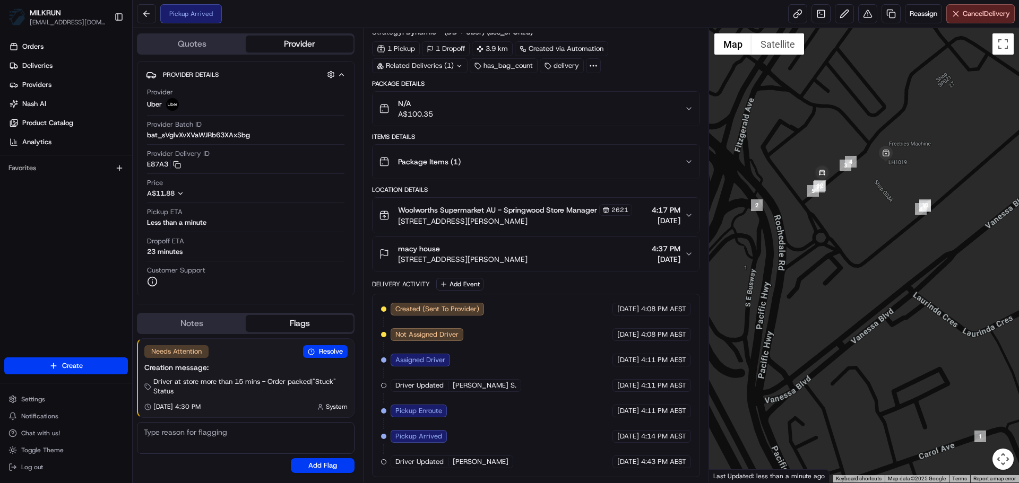
drag, startPoint x: 873, startPoint y: 197, endPoint x: 828, endPoint y: 231, distance: 55.7
click at [828, 231] on div at bounding box center [864, 255] width 310 height 455
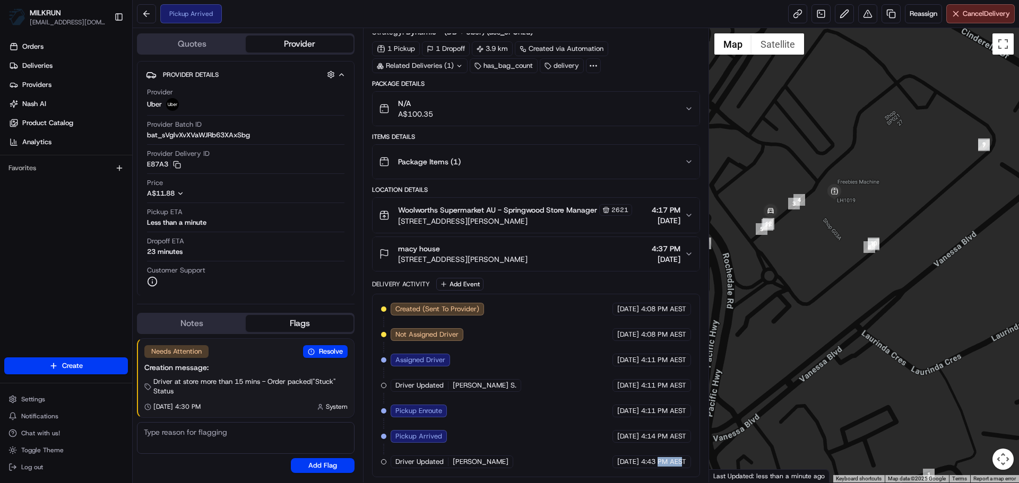
drag, startPoint x: 659, startPoint y: 455, endPoint x: 681, endPoint y: 465, distance: 24.7
click at [681, 465] on div "Created (Sent To Provider) Uber 19/08/2025 4:08 PM AEST Not Assigned Driver Ube…" at bounding box center [535, 386] width 309 height 166
click at [681, 465] on span "4:43 PM AEST" at bounding box center [663, 462] width 45 height 10
drag, startPoint x: 686, startPoint y: 463, endPoint x: 617, endPoint y: 435, distance: 74.8
click at [617, 435] on div "Created (Sent To Provider) Uber 19/08/2025 4:08 PM AEST Not Assigned Driver Ube…" at bounding box center [535, 386] width 309 height 166
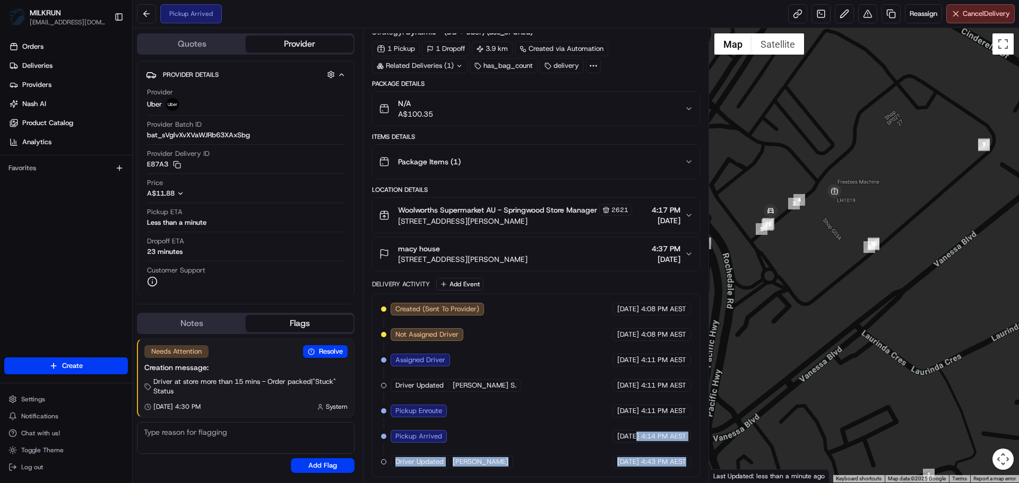
click at [617, 435] on span "[DATE]" at bounding box center [628, 437] width 22 height 10
drag, startPoint x: 396, startPoint y: 427, endPoint x: 559, endPoint y: 461, distance: 166.8
click at [559, 461] on div "Created (Sent To Provider) Uber 19/08/2025 4:08 PM AEST Not Assigned Driver Ube…" at bounding box center [535, 386] width 309 height 166
drag, startPoint x: 553, startPoint y: 444, endPoint x: 620, endPoint y: 445, distance: 66.9
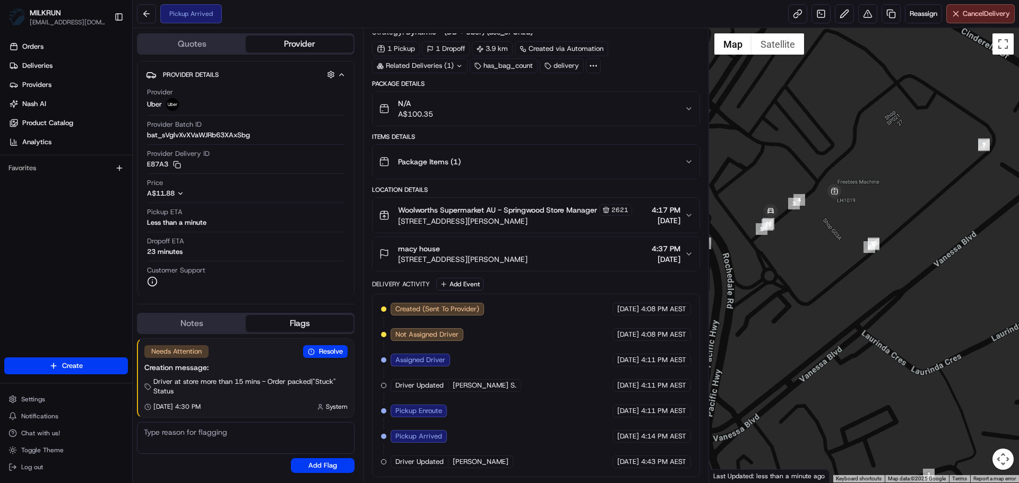
click at [620, 445] on div "Created (Sent To Provider) Uber 19/08/2025 4:08 PM AEST Not Assigned Driver Ube…" at bounding box center [535, 386] width 309 height 166
click at [622, 442] on div "19/08/2025 4:14 PM AEST" at bounding box center [651, 436] width 79 height 13
drag, startPoint x: 533, startPoint y: 248, endPoint x: 500, endPoint y: 390, distance: 146.0
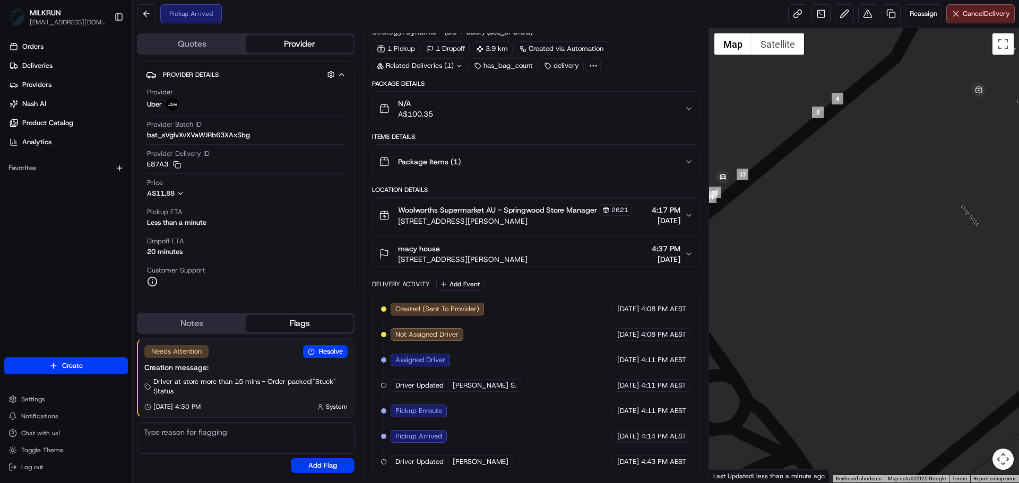
drag, startPoint x: 791, startPoint y: 228, endPoint x: 983, endPoint y: 229, distance: 191.6
click at [983, 229] on div at bounding box center [864, 255] width 310 height 455
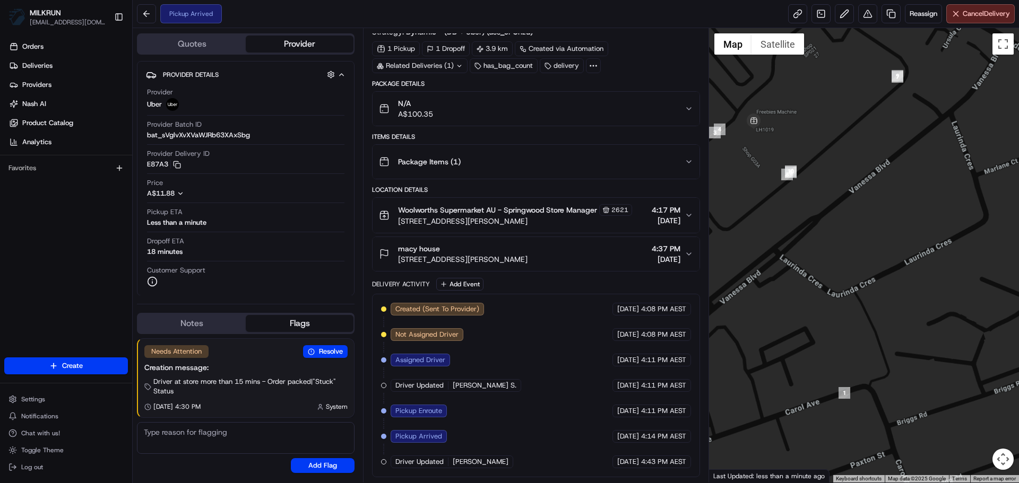
drag, startPoint x: 774, startPoint y: 272, endPoint x: 853, endPoint y: 265, distance: 79.3
click at [853, 266] on div at bounding box center [864, 255] width 310 height 455
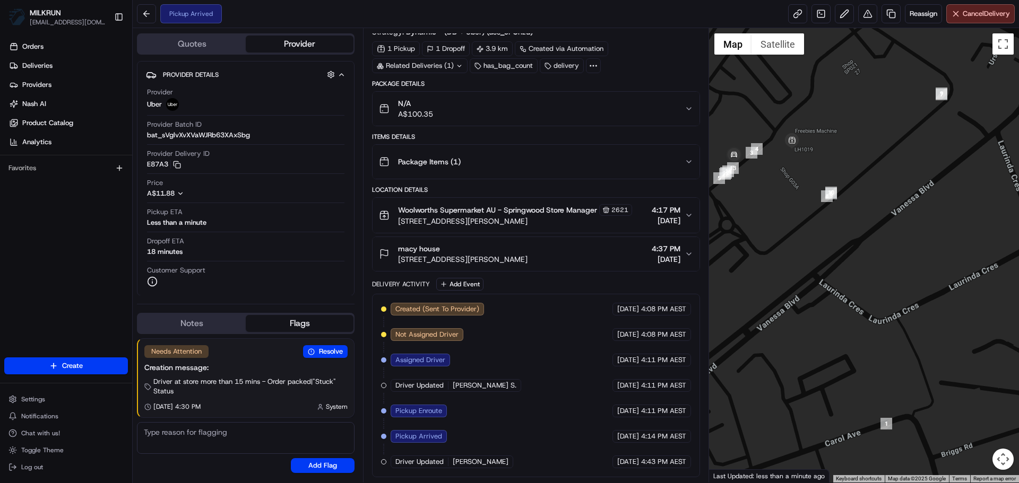
drag, startPoint x: 850, startPoint y: 203, endPoint x: 963, endPoint y: 256, distance: 124.9
click at [972, 257] on div at bounding box center [864, 255] width 310 height 455
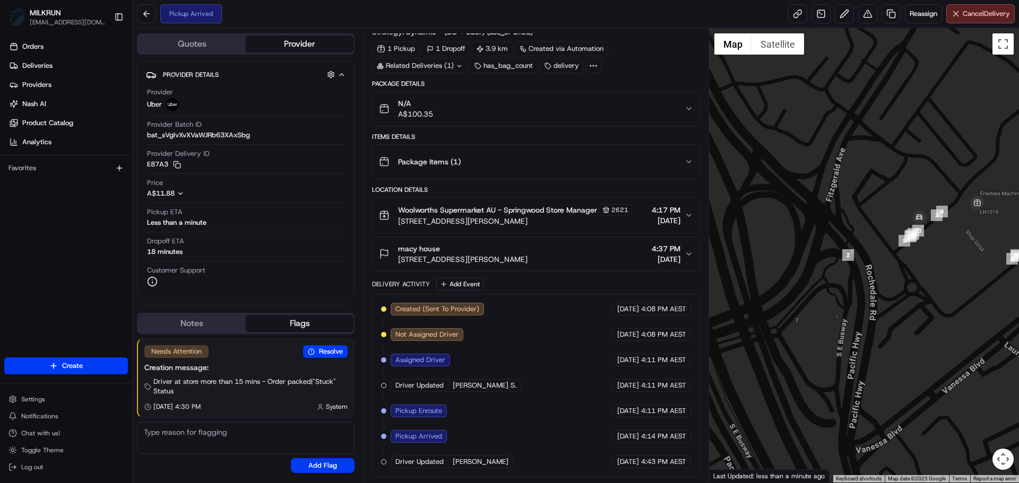
drag, startPoint x: 537, startPoint y: 177, endPoint x: 756, endPoint y: 115, distance: 227.3
click at [600, 108] on div "Package Details N/A A$100.35 Items Details Package Items ( 1 ) Location Details…" at bounding box center [535, 279] width 327 height 398
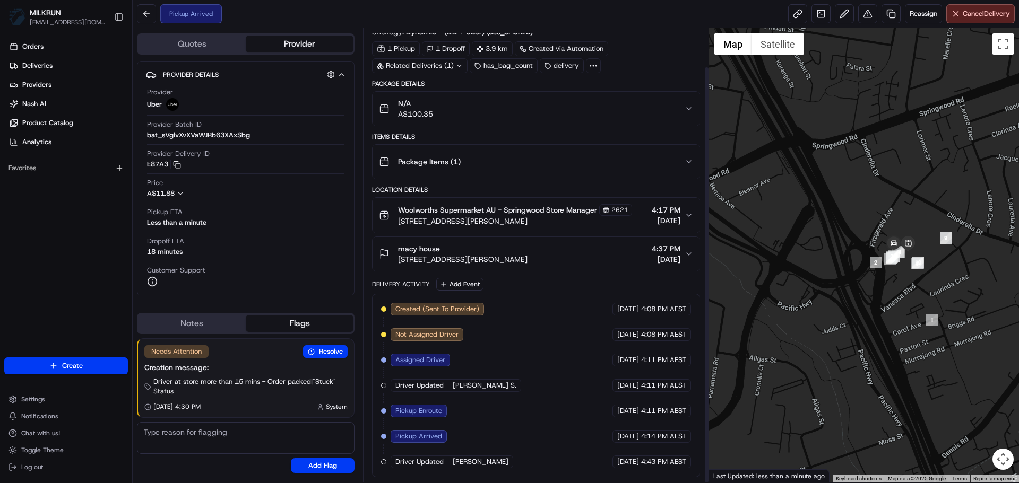
scroll to position [42, 0]
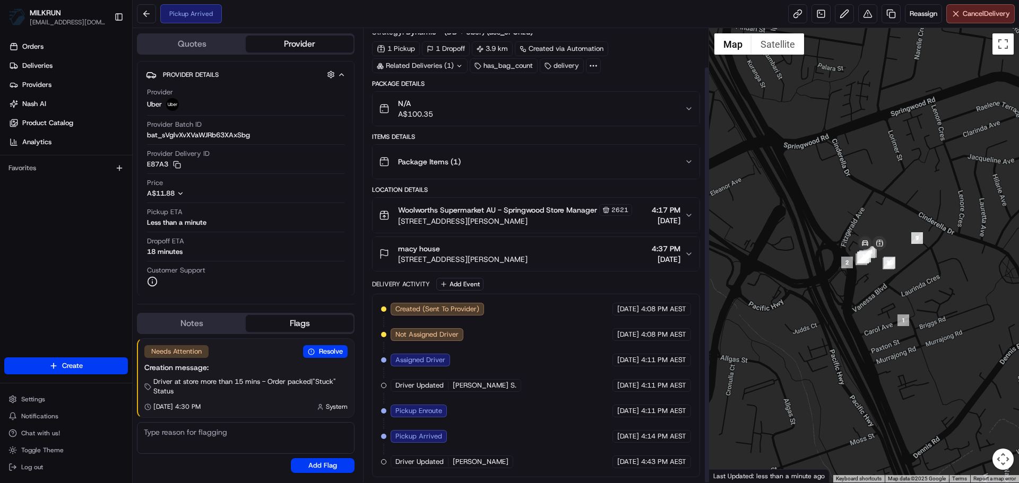
drag, startPoint x: 817, startPoint y: 336, endPoint x: 756, endPoint y: 338, distance: 61.1
click at [756, 338] on div at bounding box center [864, 255] width 310 height 455
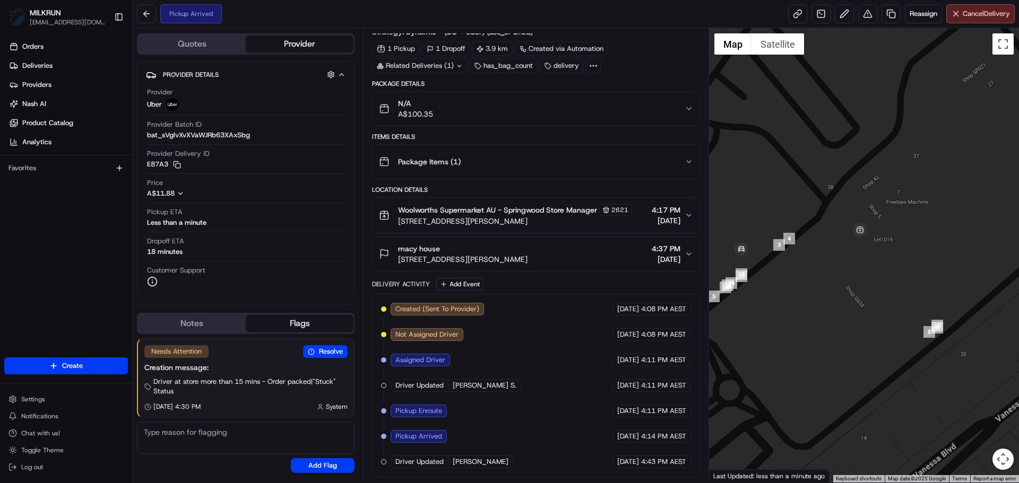
drag, startPoint x: 790, startPoint y: 329, endPoint x: 778, endPoint y: 335, distance: 13.3
click at [778, 335] on div at bounding box center [864, 255] width 310 height 455
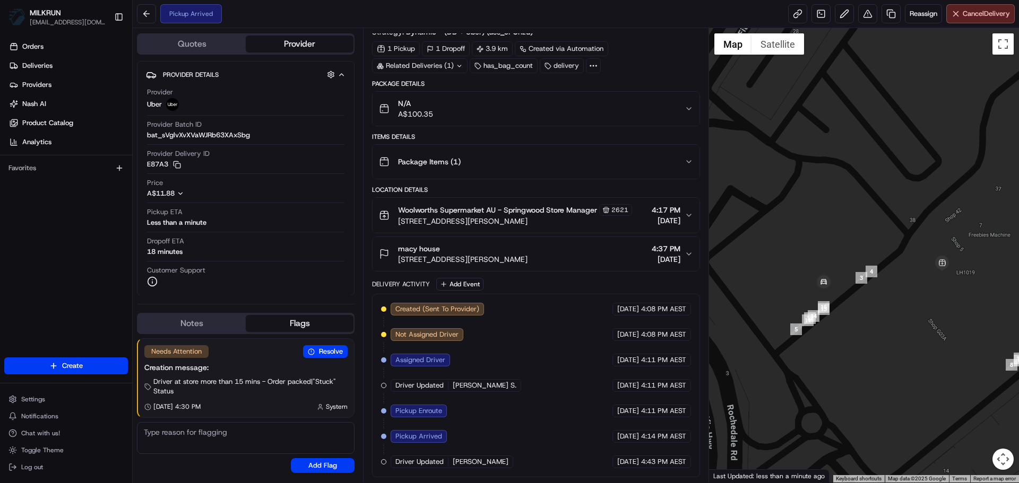
drag, startPoint x: 716, startPoint y: 279, endPoint x: 803, endPoint y: 315, distance: 93.5
click at [803, 315] on div at bounding box center [864, 255] width 310 height 455
click at [864, 309] on div at bounding box center [864, 255] width 310 height 455
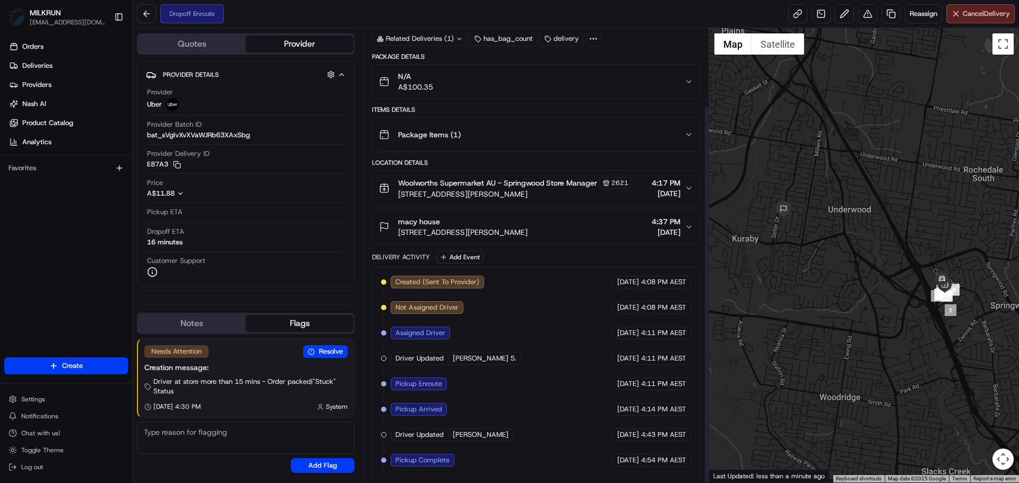
scroll to position [93, 0]
